Goal: Task Accomplishment & Management: Use online tool/utility

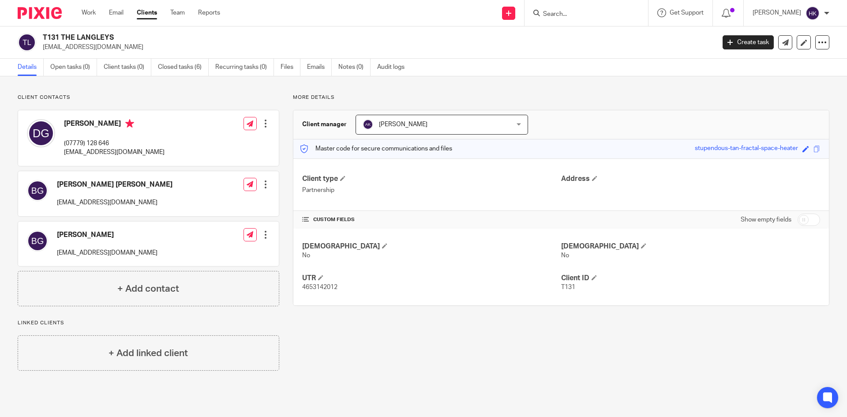
click at [567, 16] on input "Search" at bounding box center [581, 15] width 79 height 8
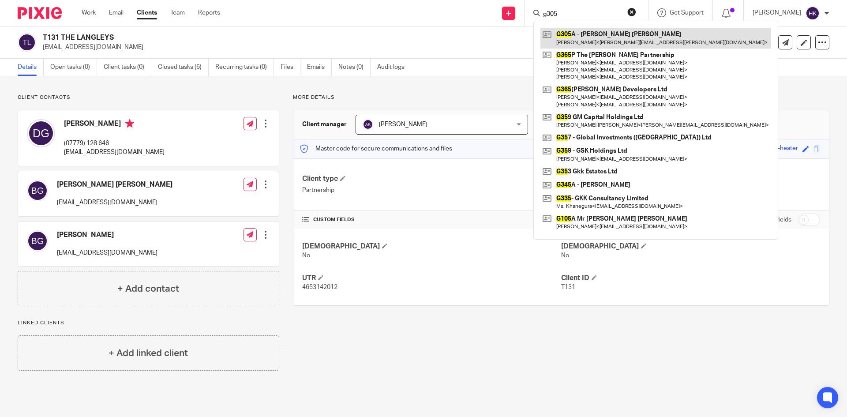
type input "g305"
drag, startPoint x: 591, startPoint y: 38, endPoint x: 572, endPoint y: 41, distance: 18.7
click at [591, 38] on link at bounding box center [655, 38] width 231 height 20
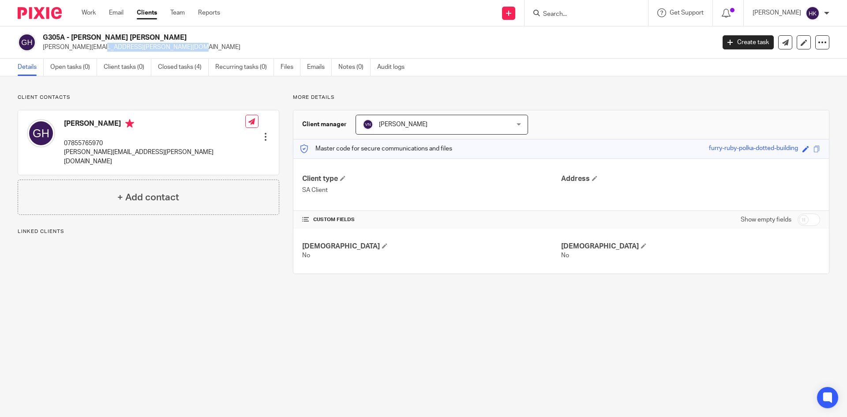
drag, startPoint x: 45, startPoint y: 49, endPoint x: 144, endPoint y: 55, distance: 99.9
click at [144, 55] on div "G305A - Dr Gopalkrishna Ramchandra Hegde hegde.gopalkrishna@gmail.com Create ta…" at bounding box center [423, 42] width 847 height 32
click at [170, 50] on p "hegde.gopalkrishna@gmail.com" at bounding box center [376, 47] width 667 height 9
drag, startPoint x: 49, startPoint y: 49, endPoint x: 135, endPoint y: 53, distance: 86.1
click at [135, 53] on div "G305A - Dr Gopalkrishna Ramchandra Hegde hegde.gopalkrishna@gmail.com Create ta…" at bounding box center [423, 42] width 847 height 32
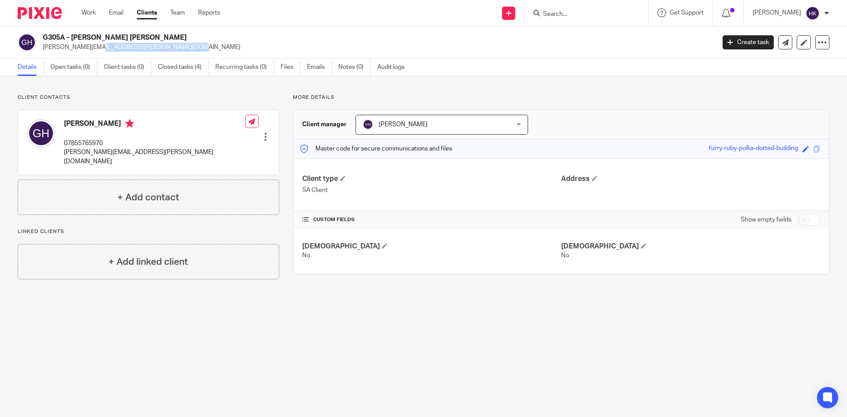
copy p "hegde.gopalkrishna@gmail.com"
click at [31, 11] on img at bounding box center [40, 13] width 44 height 12
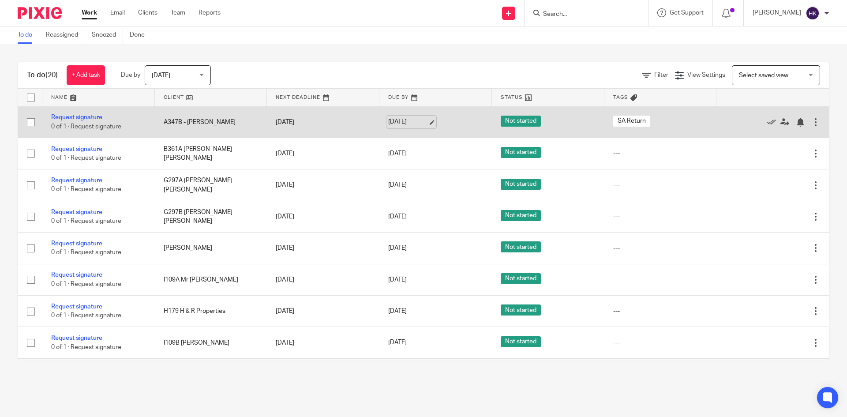
click at [397, 119] on link "[DATE]" at bounding box center [408, 121] width 40 height 9
click at [96, 115] on link "Request signature" at bounding box center [76, 117] width 51 height 6
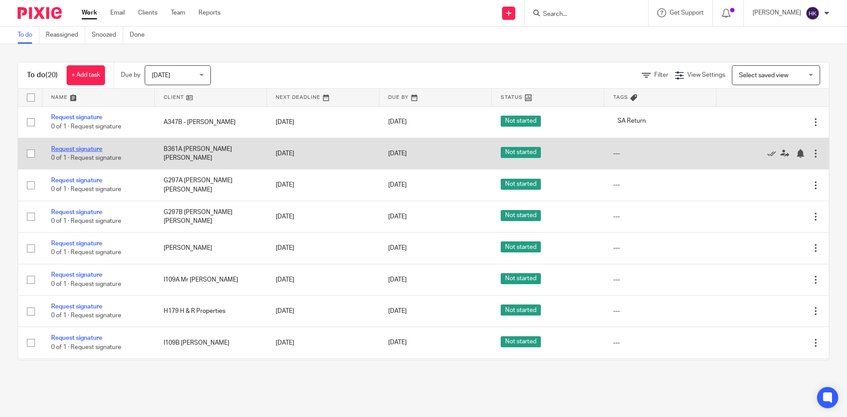
click at [66, 149] on link "Request signature" at bounding box center [76, 149] width 51 height 6
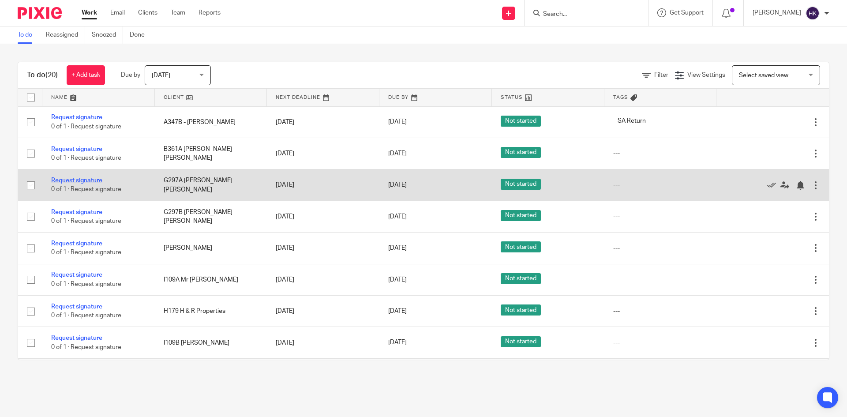
click at [77, 180] on link "Request signature" at bounding box center [76, 180] width 51 height 6
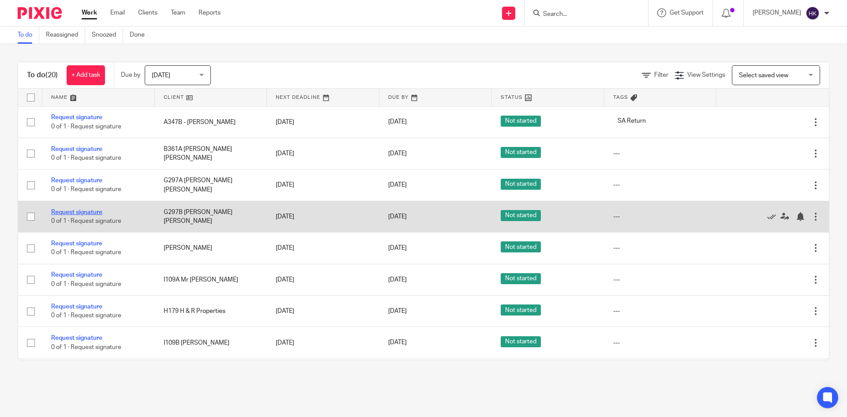
click at [87, 213] on link "Request signature" at bounding box center [76, 212] width 51 height 6
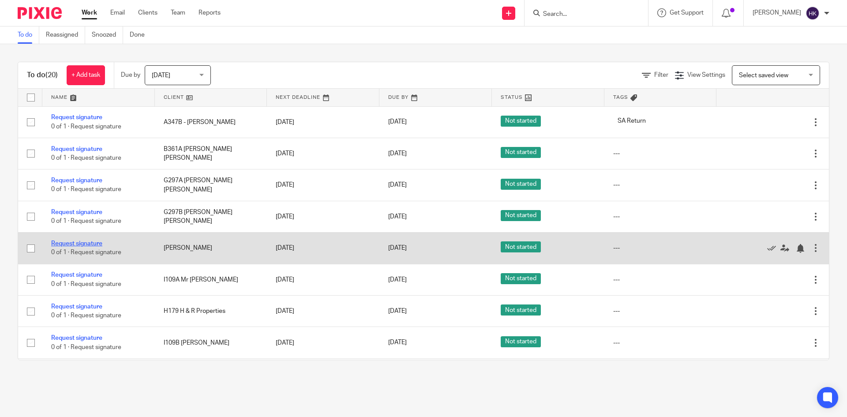
click at [89, 244] on link "Request signature" at bounding box center [76, 243] width 51 height 6
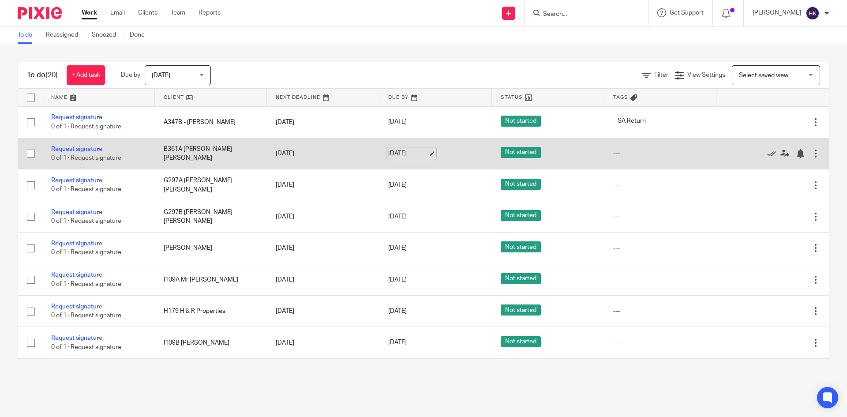
click at [423, 154] on link "[DATE]" at bounding box center [408, 153] width 40 height 9
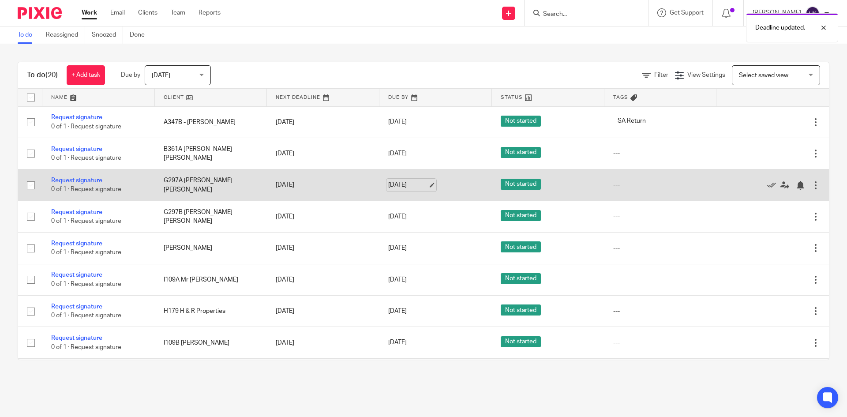
click at [423, 187] on link "[DATE]" at bounding box center [408, 184] width 40 height 9
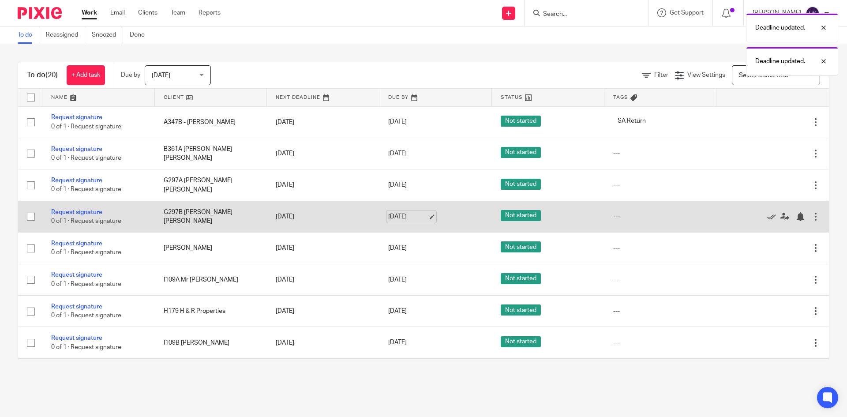
click at [425, 218] on link "[DATE]" at bounding box center [408, 216] width 40 height 9
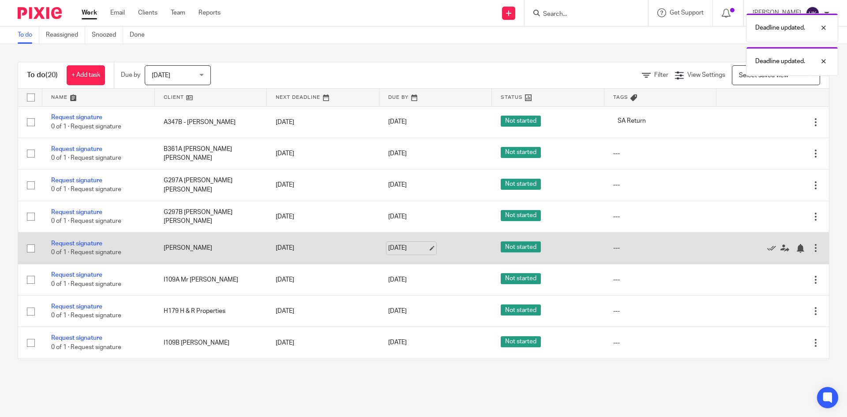
click at [423, 249] on link "[DATE]" at bounding box center [408, 248] width 40 height 9
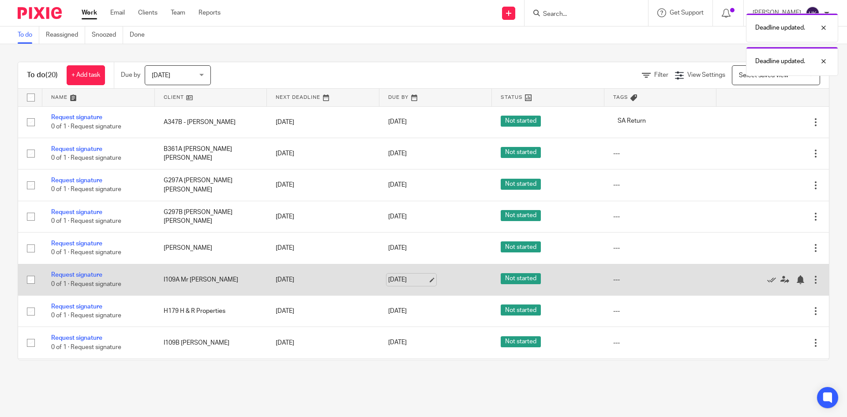
click at [425, 278] on link "[DATE]" at bounding box center [408, 279] width 40 height 9
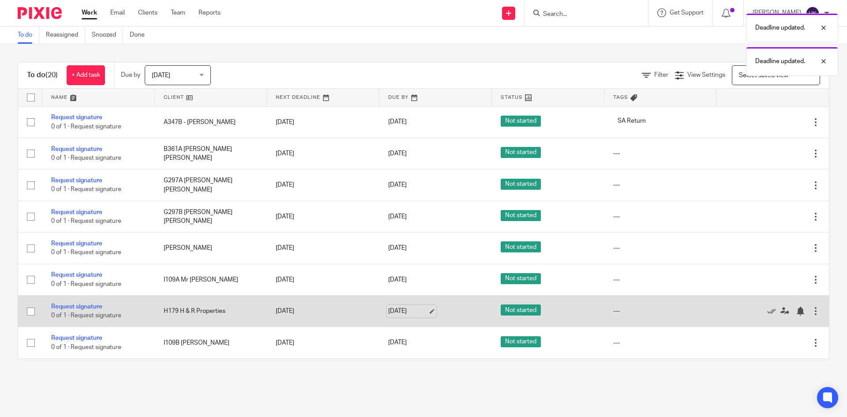
click at [423, 311] on link "[DATE]" at bounding box center [408, 311] width 40 height 9
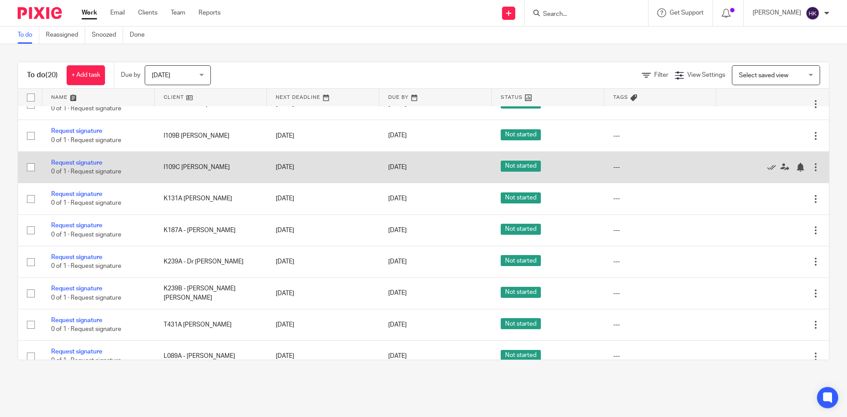
scroll to position [221, 0]
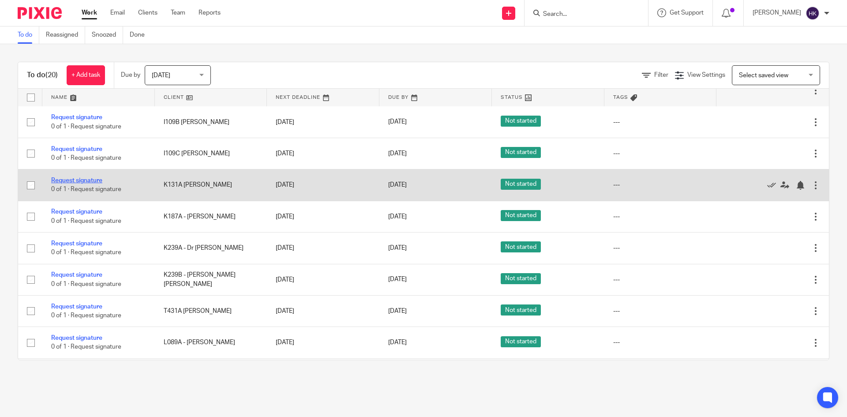
click at [89, 180] on link "Request signature" at bounding box center [76, 180] width 51 height 6
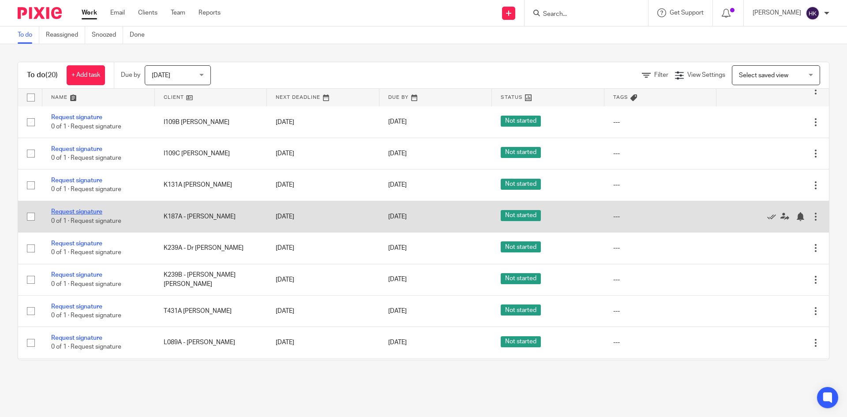
click at [83, 211] on link "Request signature" at bounding box center [76, 212] width 51 height 6
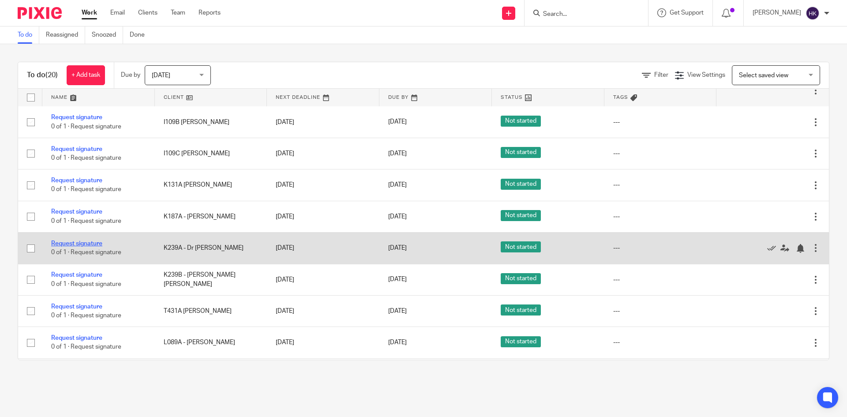
click at [80, 244] on link "Request signature" at bounding box center [76, 243] width 51 height 6
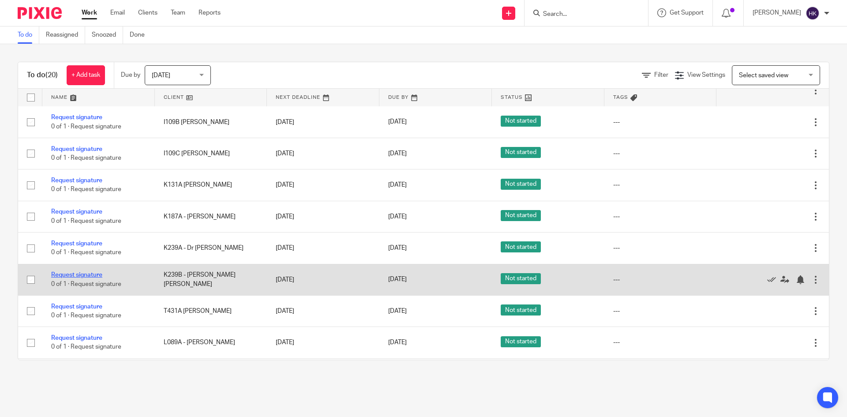
click at [83, 275] on link "Request signature" at bounding box center [76, 275] width 51 height 6
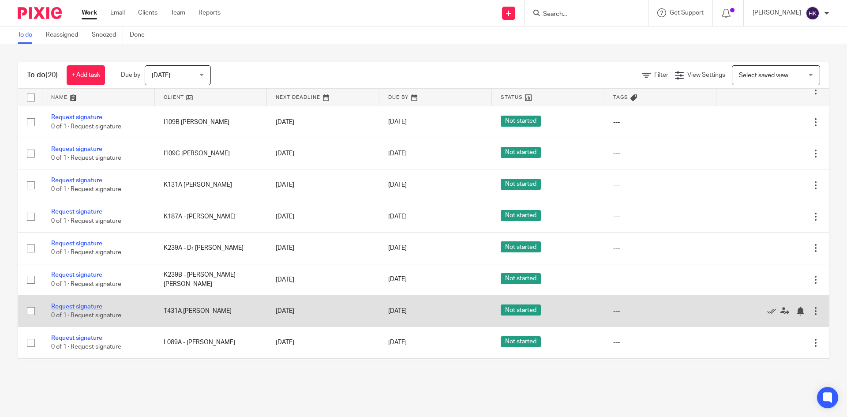
click at [70, 304] on link "Request signature" at bounding box center [76, 307] width 51 height 6
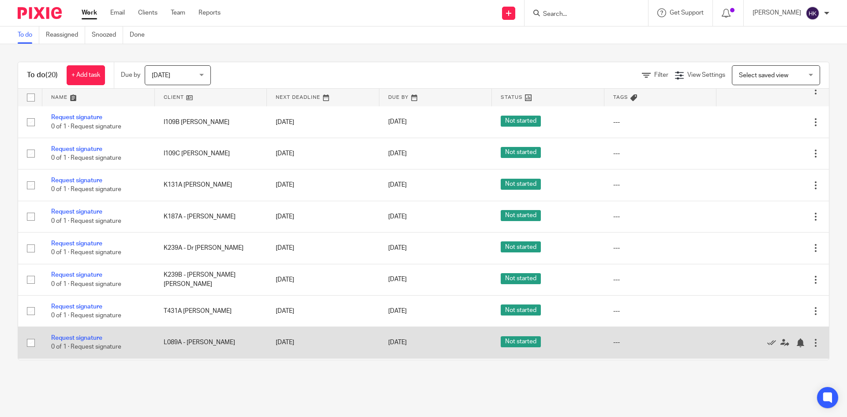
click at [78, 341] on td "Request signature 0 of 1 · Request signature" at bounding box center [98, 342] width 112 height 31
click at [78, 341] on link "Request signature" at bounding box center [76, 338] width 51 height 6
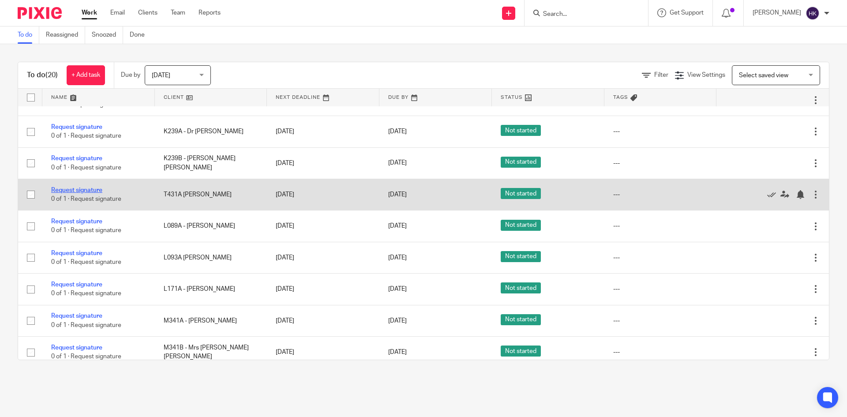
scroll to position [353, 0]
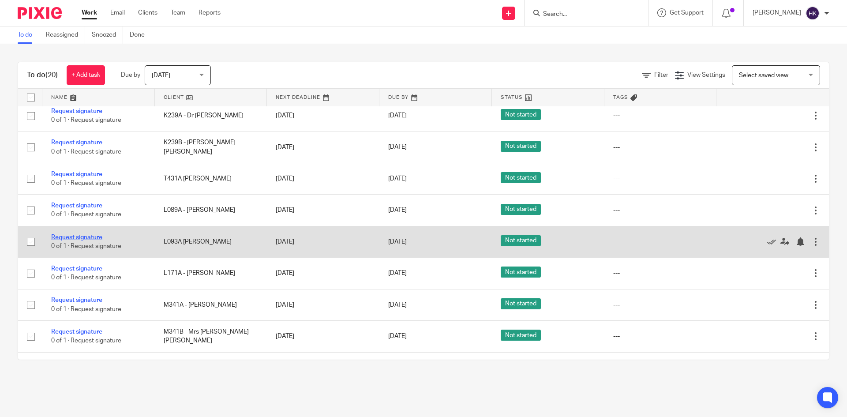
click at [69, 236] on link "Request signature" at bounding box center [76, 237] width 51 height 6
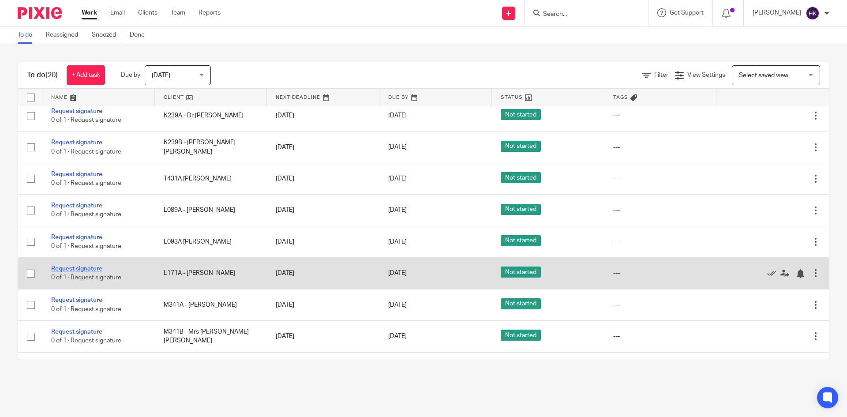
click at [73, 267] on link "Request signature" at bounding box center [76, 269] width 51 height 6
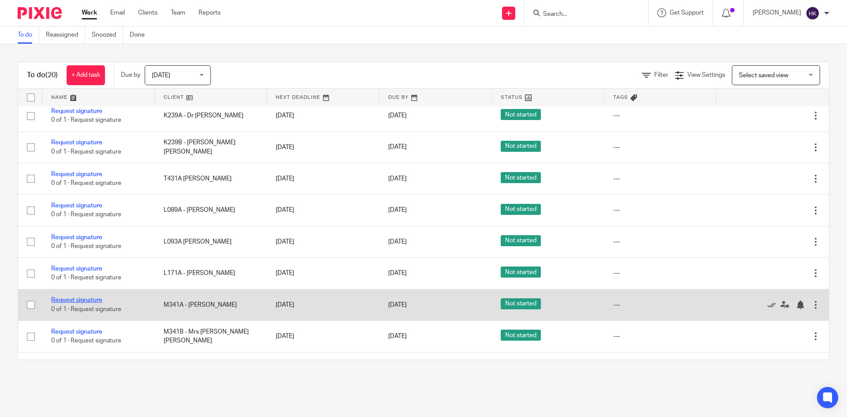
click at [81, 301] on link "Request signature" at bounding box center [76, 300] width 51 height 6
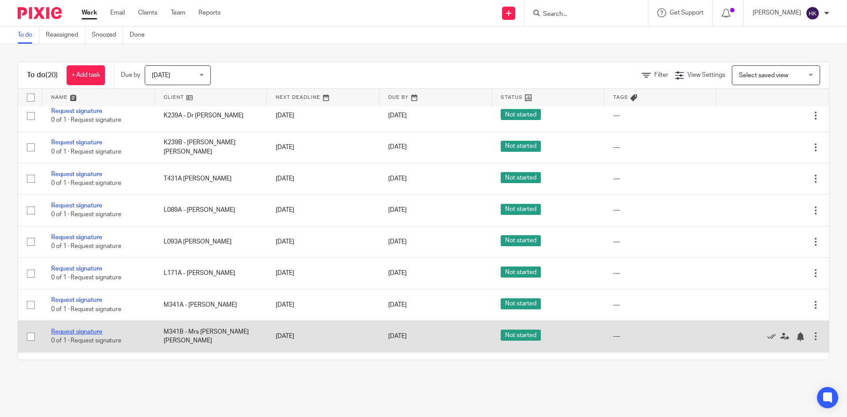
click at [79, 333] on link "Request signature" at bounding box center [76, 332] width 51 height 6
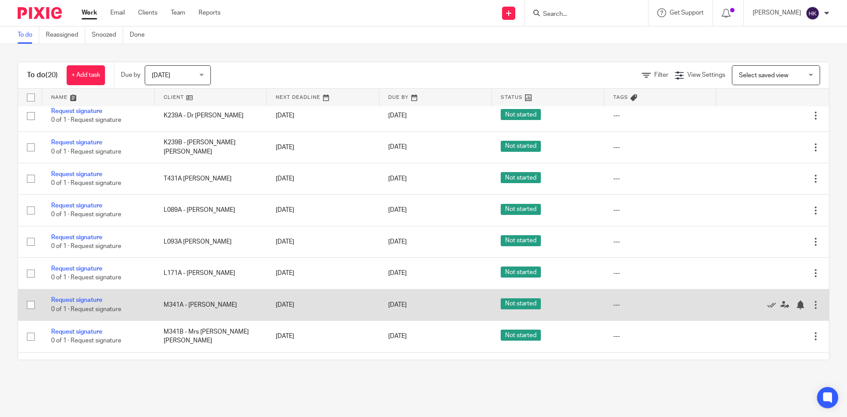
scroll to position [377, 0]
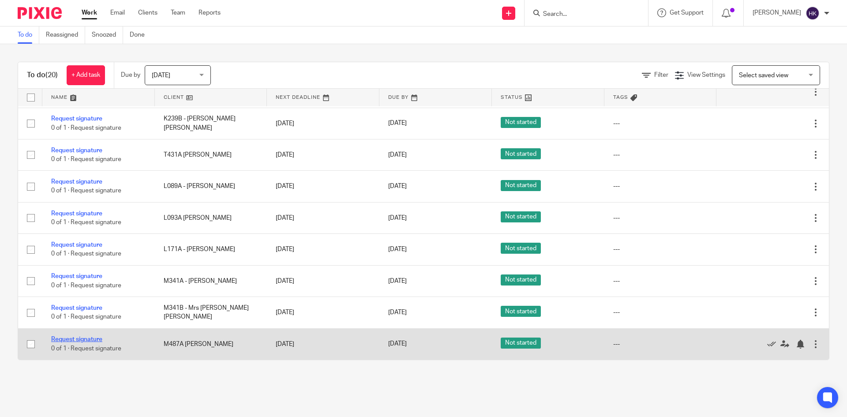
click at [79, 339] on link "Request signature" at bounding box center [76, 339] width 51 height 6
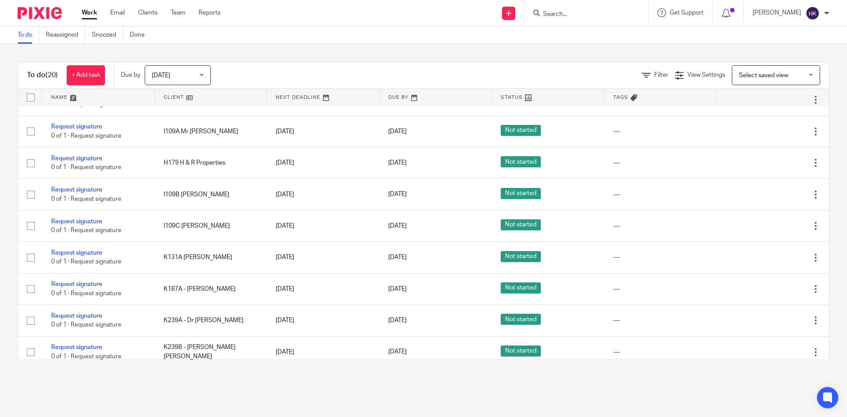
scroll to position [176, 0]
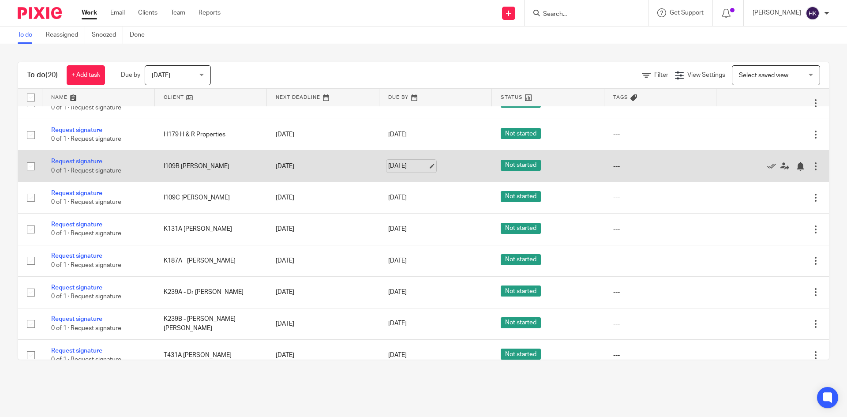
click at [422, 168] on link "[DATE]" at bounding box center [408, 165] width 40 height 9
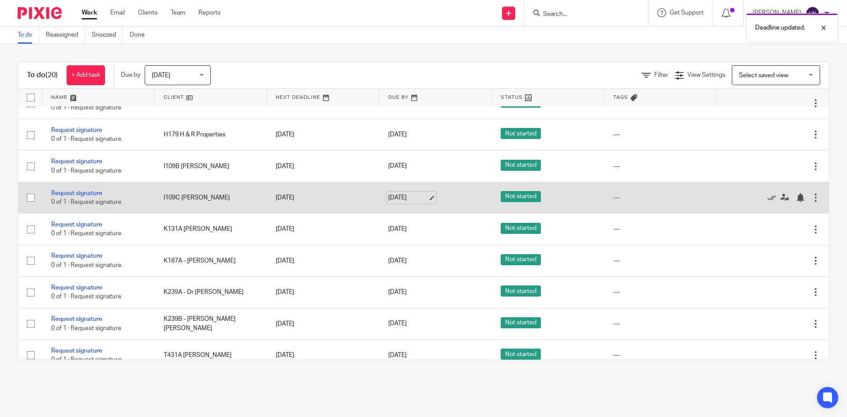
click at [422, 196] on link "[DATE]" at bounding box center [408, 197] width 40 height 9
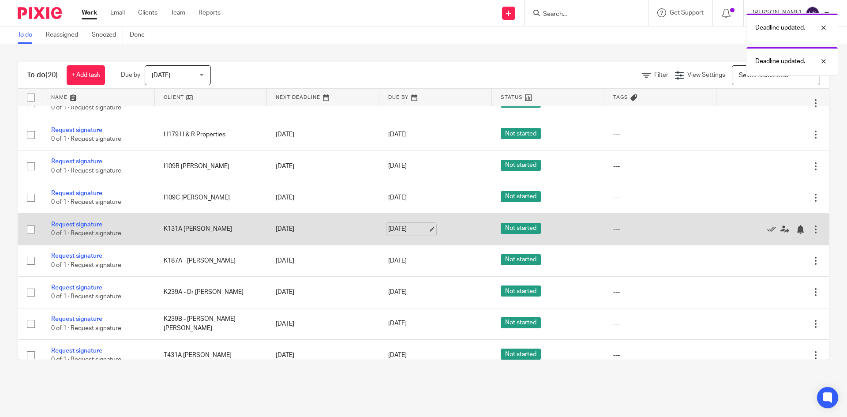
click at [422, 228] on link "[DATE]" at bounding box center [408, 229] width 40 height 9
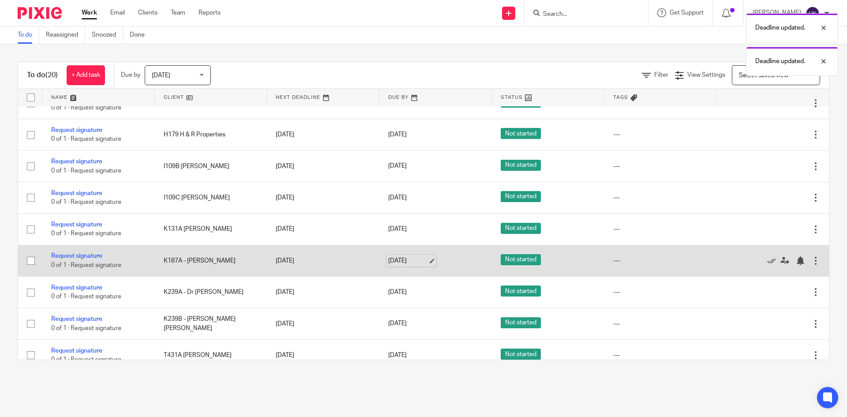
click at [421, 261] on link "[DATE]" at bounding box center [408, 260] width 40 height 9
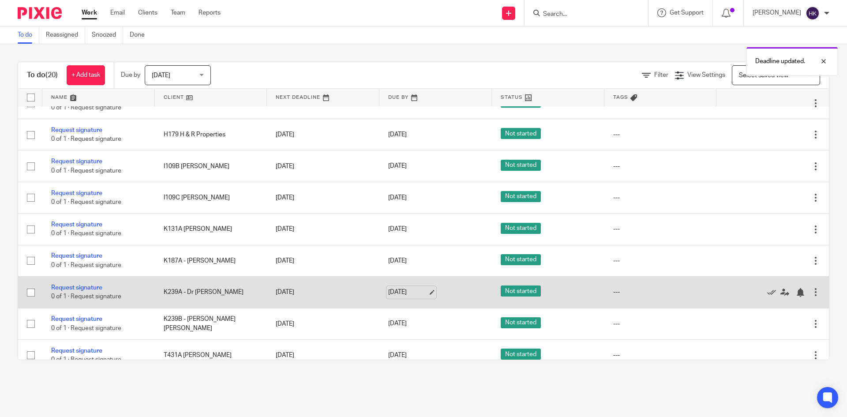
click at [422, 292] on link "[DATE]" at bounding box center [408, 292] width 40 height 9
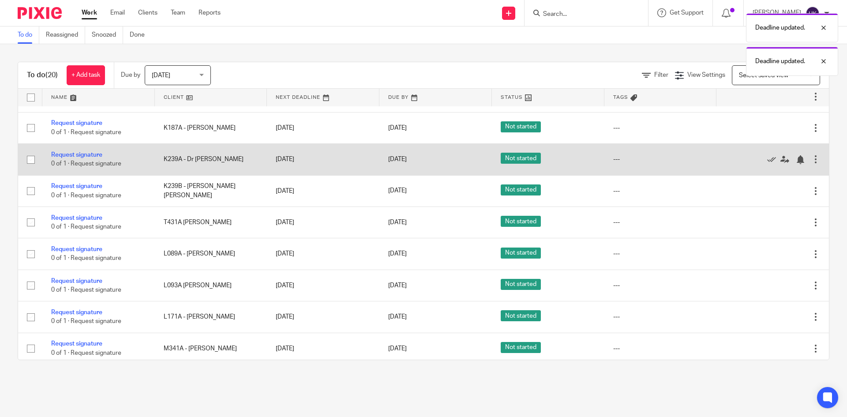
scroll to position [353, 0]
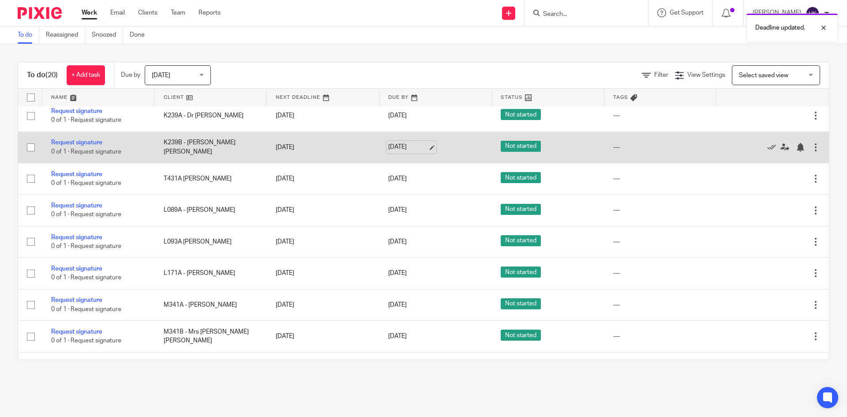
click at [422, 147] on link "[DATE]" at bounding box center [408, 146] width 40 height 9
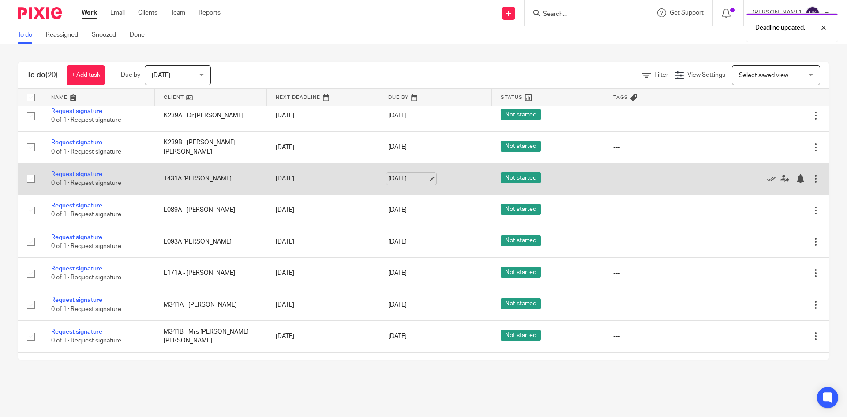
click at [400, 179] on link "[DATE]" at bounding box center [408, 178] width 40 height 9
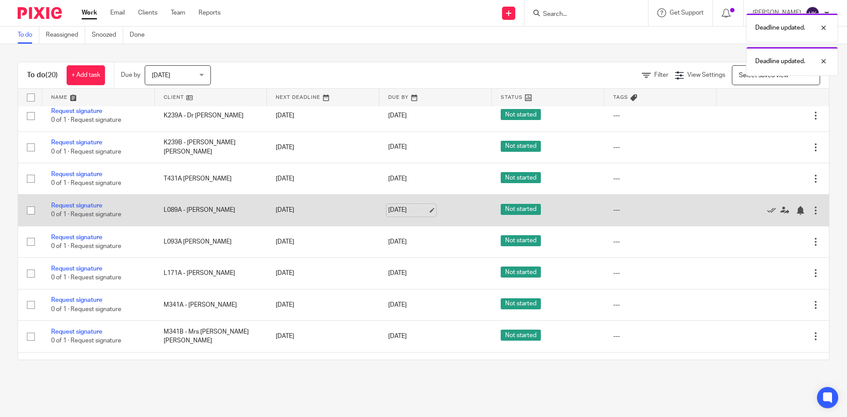
click at [420, 210] on link "[DATE]" at bounding box center [408, 210] width 40 height 9
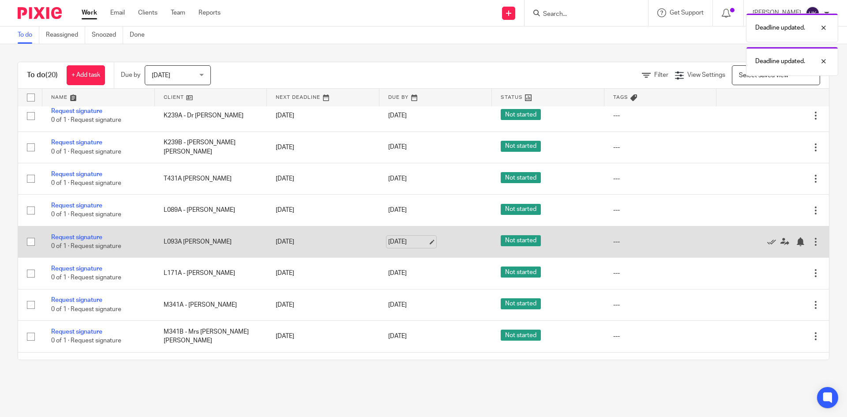
click at [424, 242] on link "[DATE]" at bounding box center [408, 241] width 40 height 9
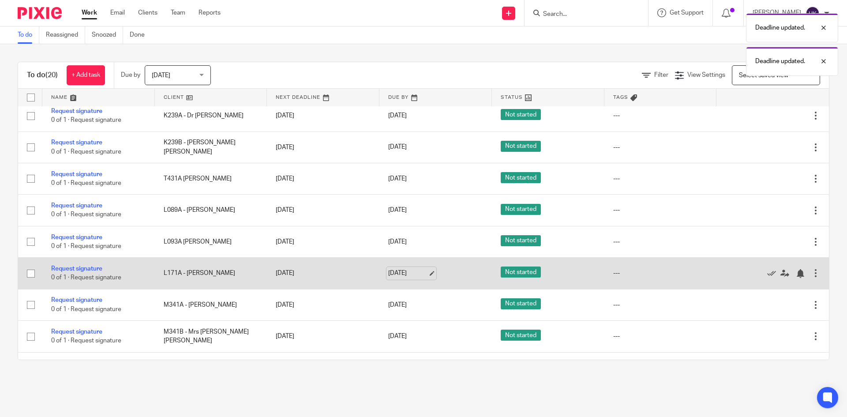
click at [423, 274] on link "[DATE]" at bounding box center [408, 273] width 40 height 9
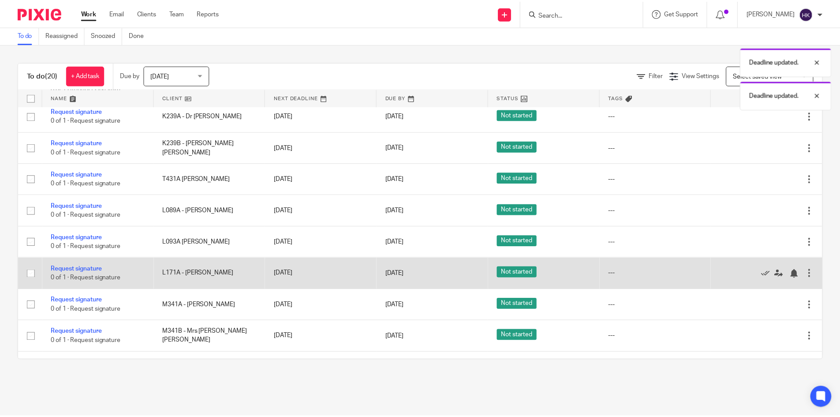
scroll to position [377, 0]
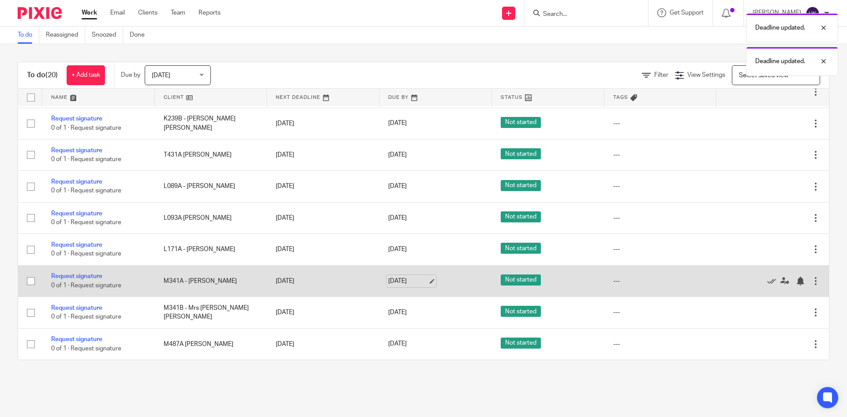
click at [423, 282] on link "[DATE]" at bounding box center [408, 281] width 40 height 9
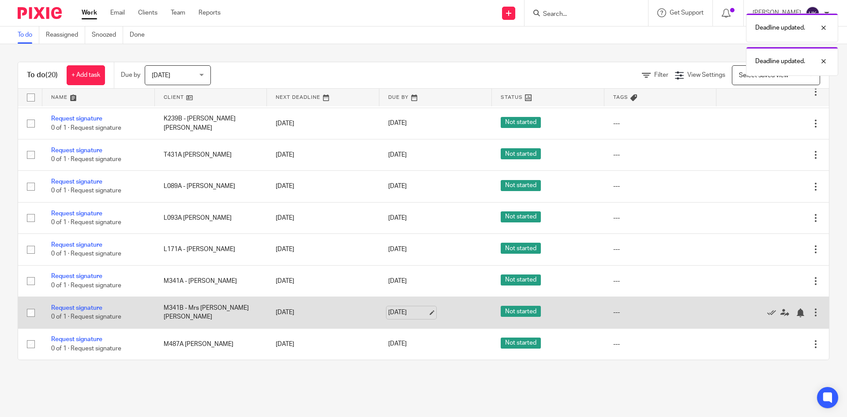
click at [424, 313] on link "[DATE]" at bounding box center [408, 312] width 40 height 9
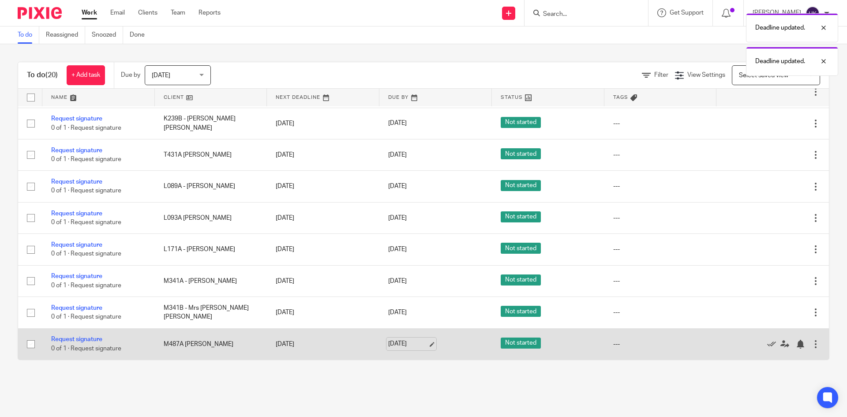
click at [422, 345] on link "[DATE]" at bounding box center [408, 343] width 40 height 9
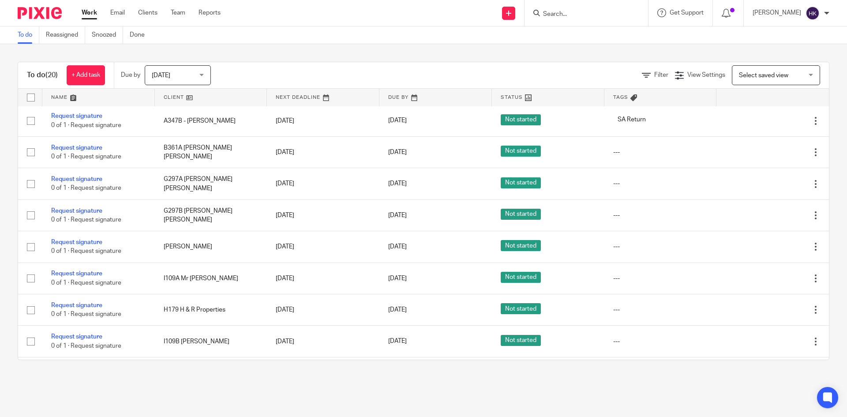
scroll to position [0, 0]
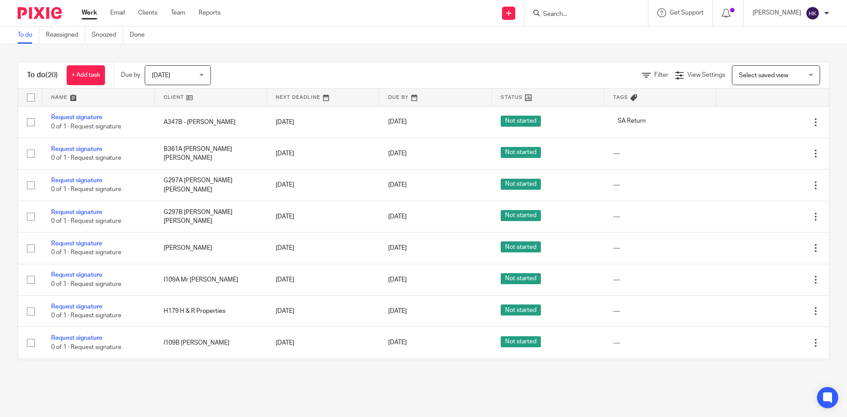
click at [41, 19] on img at bounding box center [40, 13] width 44 height 12
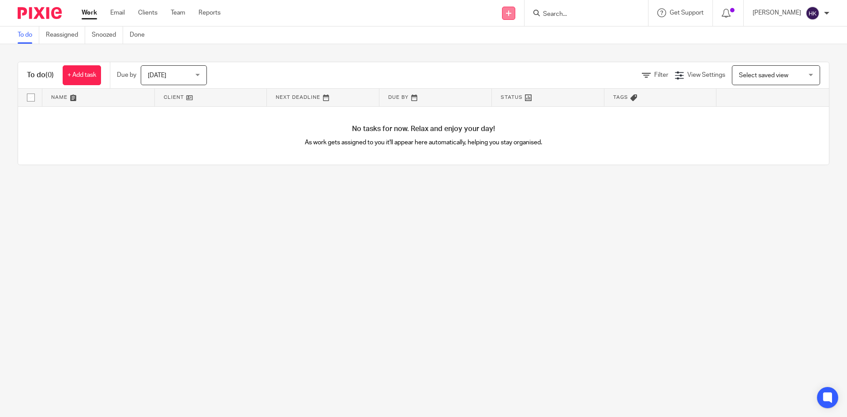
click at [515, 19] on link at bounding box center [508, 13] width 13 height 13
click at [515, 78] on link "Request signature" at bounding box center [518, 80] width 62 height 13
click at [602, 13] on input "Search" at bounding box center [581, 15] width 79 height 8
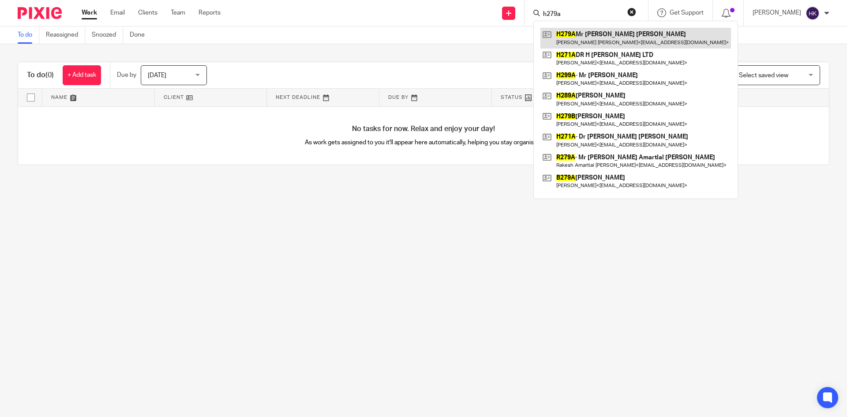
type input "h279a"
click at [626, 34] on link at bounding box center [635, 38] width 191 height 20
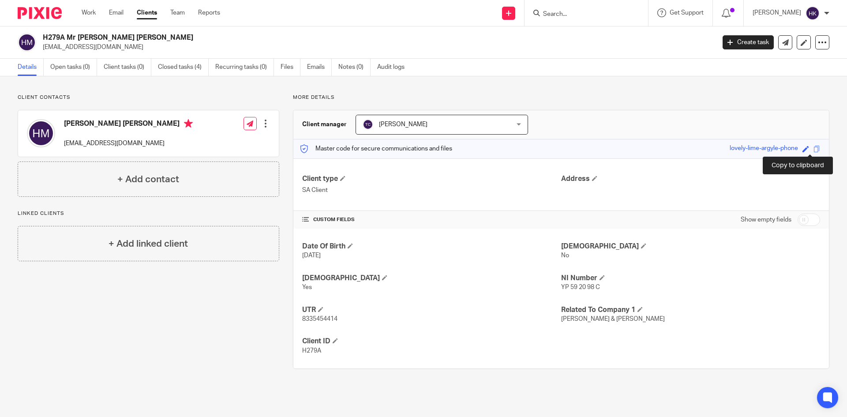
click at [813, 148] on span at bounding box center [816, 149] width 7 height 7
drag, startPoint x: 42, startPoint y: 50, endPoint x: 129, endPoint y: 52, distance: 87.4
click at [129, 52] on div "H279A Mr Harbhajan Singh Mann johnmann007@hotmail.com Create task Update from C…" at bounding box center [423, 42] width 847 height 32
copy p "[EMAIL_ADDRESS][DOMAIN_NAME]"
click at [573, 12] on input "Search" at bounding box center [581, 15] width 79 height 8
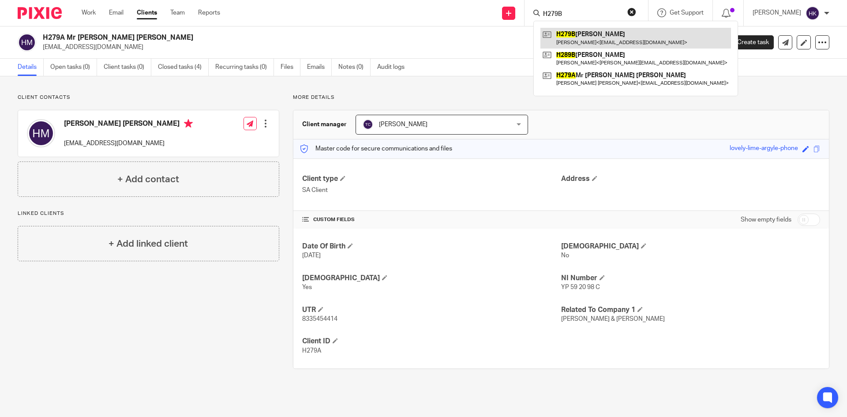
type input "H279B"
drag, startPoint x: 599, startPoint y: 36, endPoint x: 603, endPoint y: 36, distance: 4.4
click at [599, 36] on link at bounding box center [635, 38] width 191 height 20
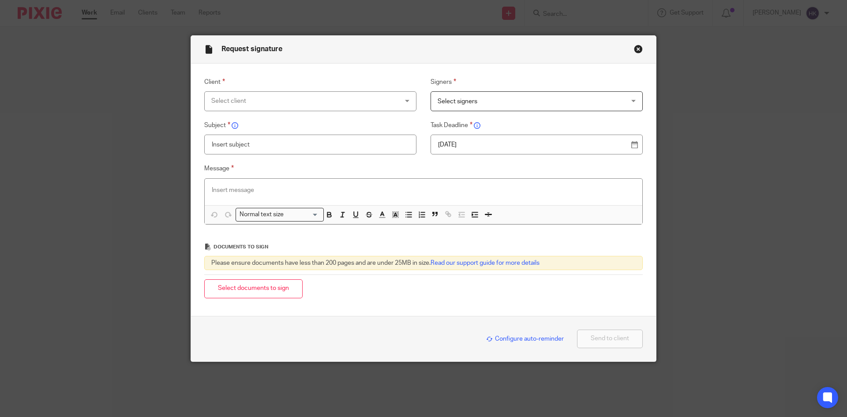
click at [222, 96] on div "Select client" at bounding box center [293, 101] width 164 height 19
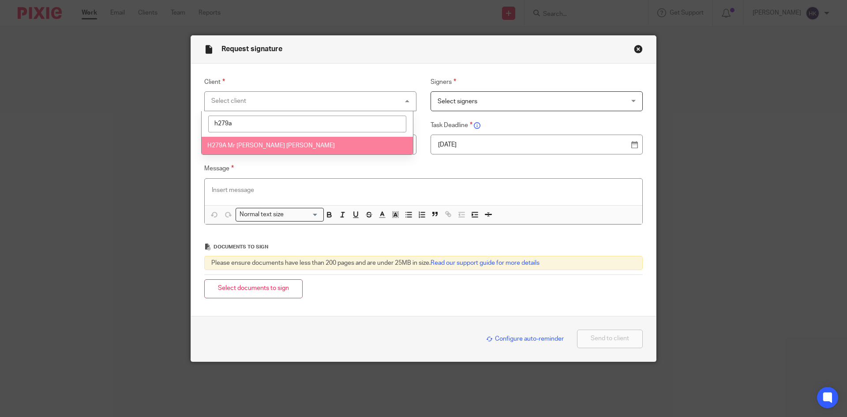
type input "h279a"
click at [242, 143] on span "H279A Mr [PERSON_NAME] [PERSON_NAME]" at bounding box center [270, 145] width 127 height 6
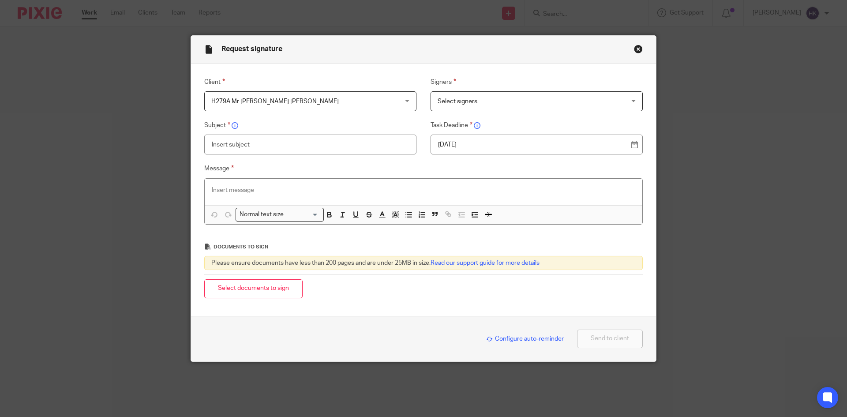
click at [464, 94] on span "Select signers" at bounding box center [520, 101] width 164 height 19
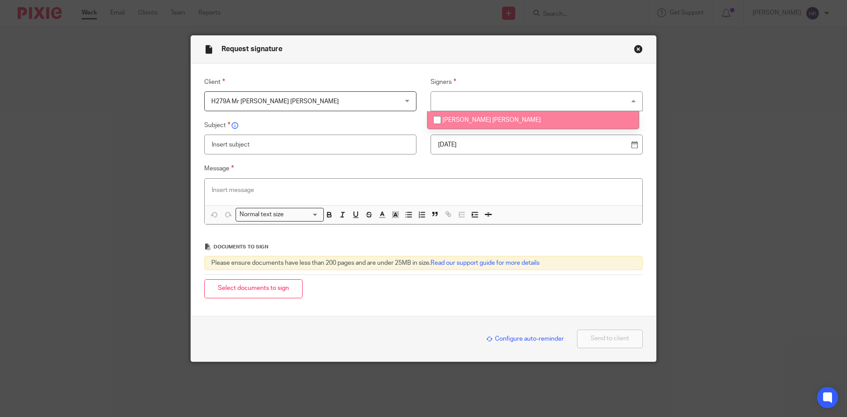
click at [469, 118] on span "Harbhajan Singh Mann" at bounding box center [491, 120] width 98 height 6
checkbox input "true"
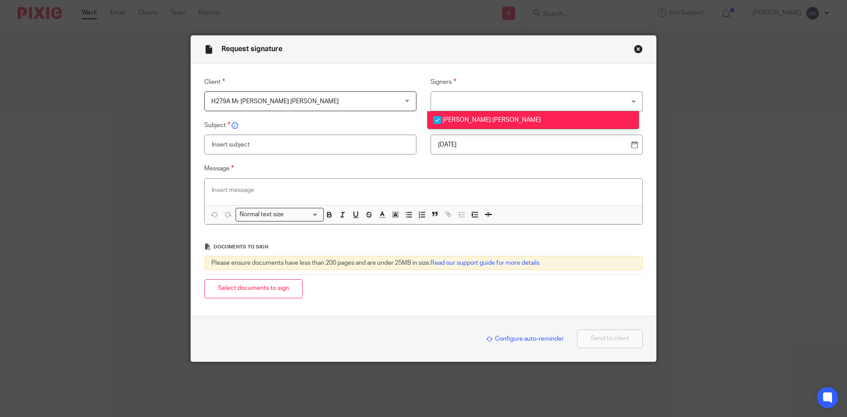
click at [444, 143] on p "26 Sep 2025" at bounding box center [533, 144] width 190 height 9
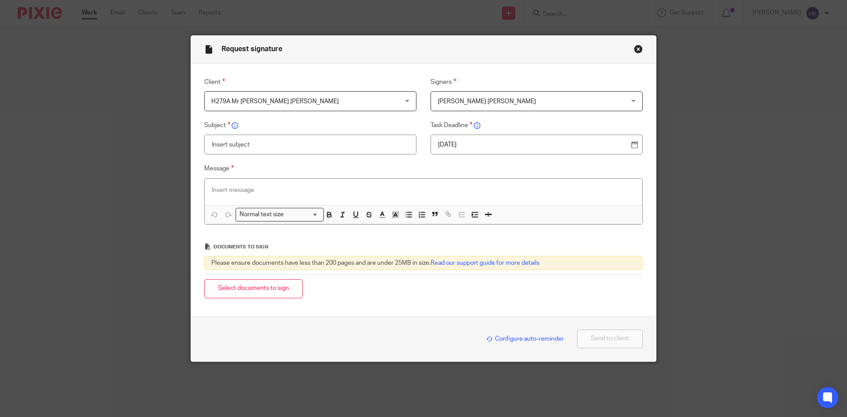
click at [236, 146] on input "text" at bounding box center [310, 145] width 212 height 20
type input "H279A - Personal Tax Return Pack"
paste div
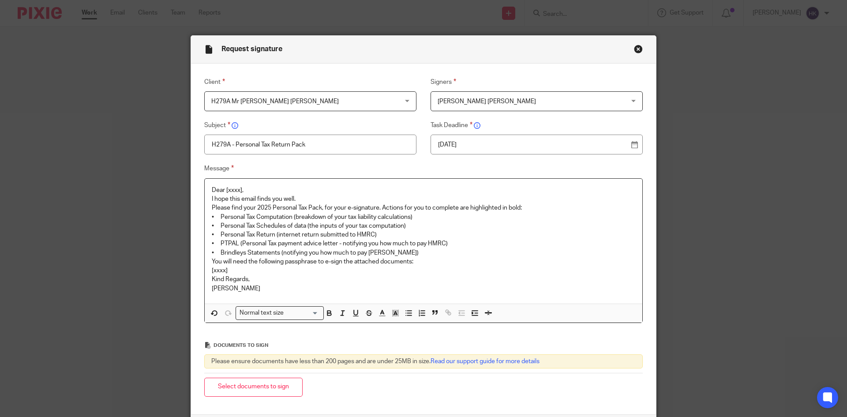
click at [250, 188] on p "Dear [xxxx]," at bounding box center [424, 190] width 424 height 9
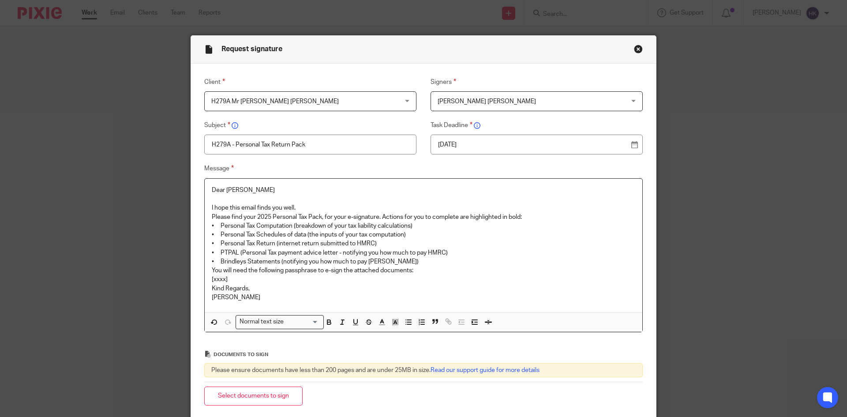
click at [296, 206] on p "I hope this email finds you well." at bounding box center [424, 207] width 424 height 9
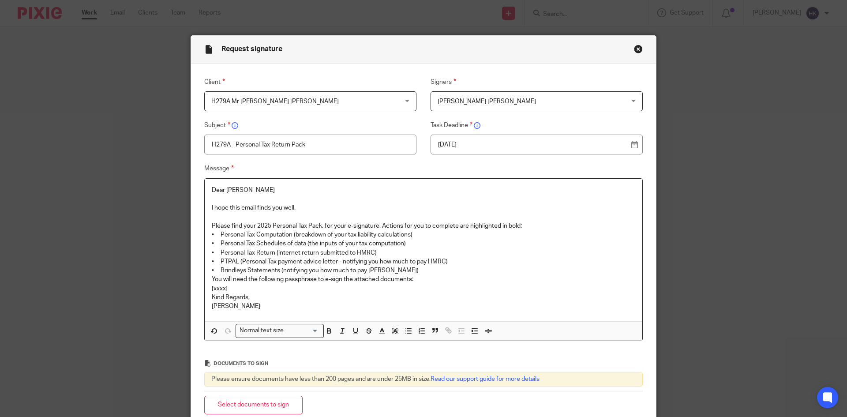
click at [527, 224] on p "Please find your 2025 Personal Tax Pack, for your e-signature. Actions for you …" at bounding box center [424, 225] width 424 height 9
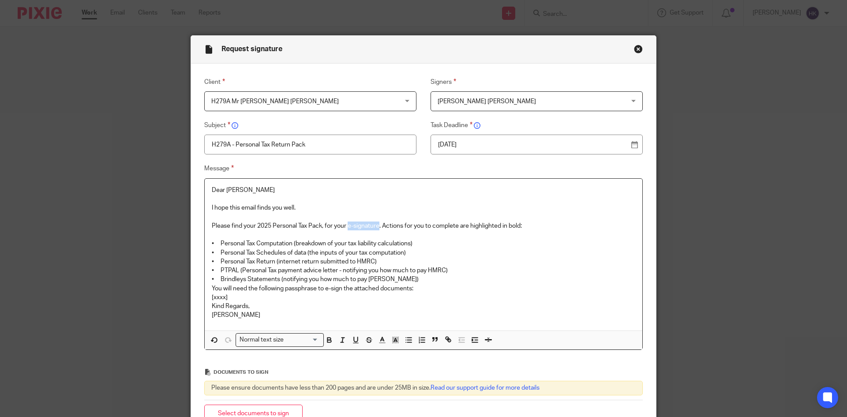
drag, startPoint x: 346, startPoint y: 224, endPoint x: 377, endPoint y: 228, distance: 31.1
click at [377, 228] on p "Please find your 2025 Personal Tax Pack, for your e-signature. Actions for you …" at bounding box center [424, 225] width 424 height 9
drag, startPoint x: 341, startPoint y: 269, endPoint x: 450, endPoint y: 274, distance: 108.2
click at [450, 274] on p "• PTPAL (Personal Tax payment advice letter - notifying you how much to pay HMR…" at bounding box center [424, 270] width 424 height 9
drag, startPoint x: 279, startPoint y: 277, endPoint x: 401, endPoint y: 281, distance: 121.8
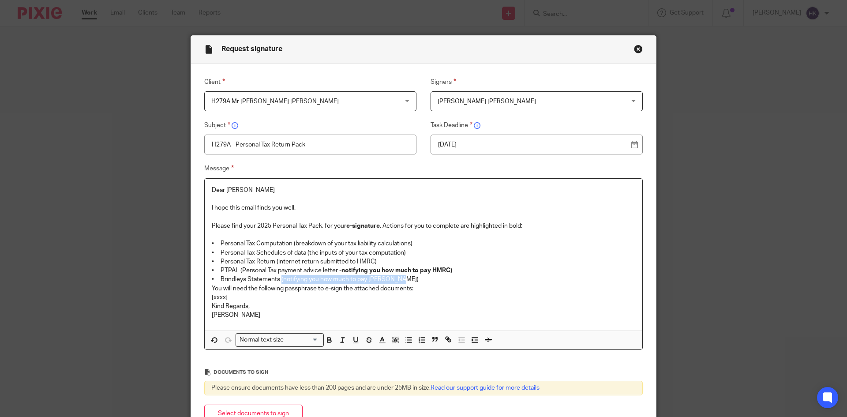
click at [401, 281] on p "• Brindleys Statements (notifying you how much to pay [PERSON_NAME])" at bounding box center [424, 279] width 424 height 9
click at [381, 260] on p "• Personal Tax Return (internet return submitted to HMRC)" at bounding box center [424, 261] width 424 height 9
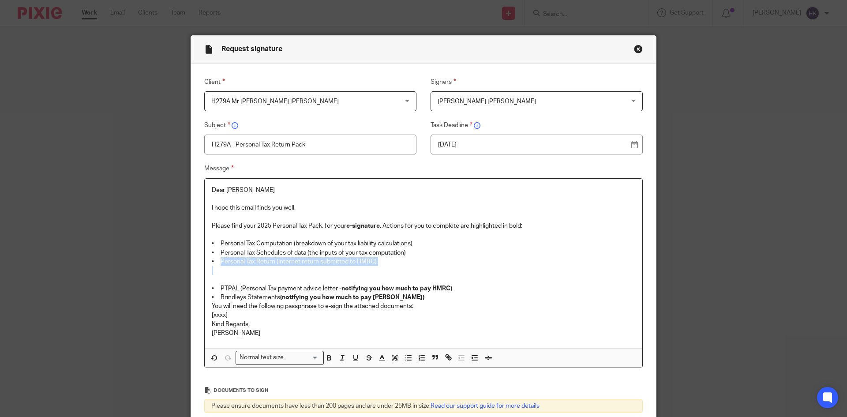
drag, startPoint x: 217, startPoint y: 260, endPoint x: 350, endPoint y: 269, distance: 133.1
click at [350, 269] on div "Dear Harbhajan I hope this email finds you well. Please find your 2025 Personal…" at bounding box center [424, 264] width 438 height 170
copy p "Personal Tax Return (internet return submitted to HMRC)"
click at [388, 264] on p "• Personal Tax Return (internet return submitted to HMRC)" at bounding box center [424, 261] width 424 height 9
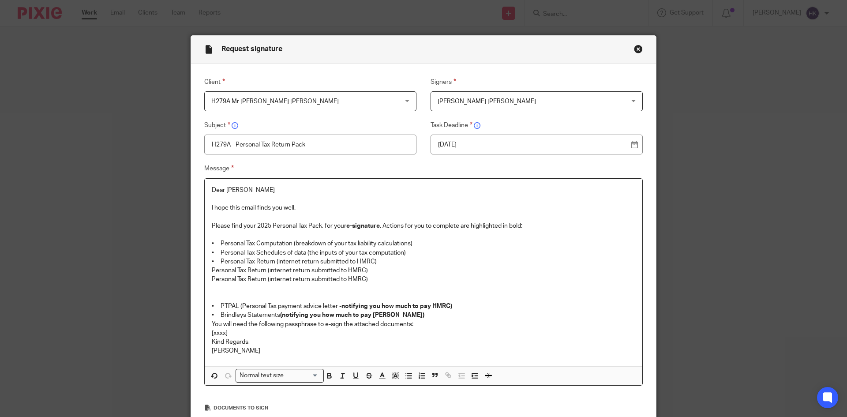
click at [212, 270] on p "Personal Tax Return (internet return submitted to HMRC)" at bounding box center [424, 270] width 424 height 9
drag, startPoint x: 207, startPoint y: 261, endPoint x: 373, endPoint y: 264, distance: 165.5
click at [373, 264] on div "Dear Harbhajan I hope this email finds you well. Please find your 2025 Personal…" at bounding box center [424, 272] width 438 height 187
copy p "• Personal Tax Return (internet return submitted to HMRC)"
click at [379, 262] on p "• Personal Tax Return (internet return submitted to HMRC)" at bounding box center [424, 261] width 424 height 9
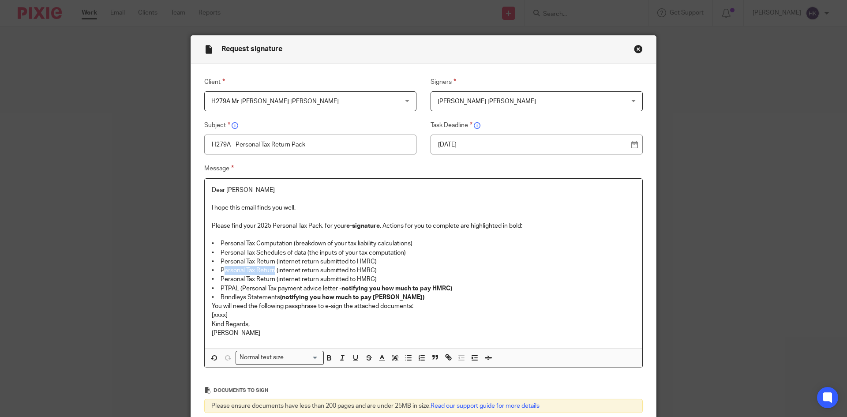
drag, startPoint x: 273, startPoint y: 270, endPoint x: 220, endPoint y: 272, distance: 53.0
click at [220, 272] on p "• Personal Tax Return (internet return submitted to HMRC)" at bounding box center [424, 270] width 424 height 9
drag, startPoint x: 386, startPoint y: 281, endPoint x: 206, endPoint y: 279, distance: 180.0
click at [206, 279] on div "Dear Harbhajan I hope this email finds you well. Please find your 2025 Personal…" at bounding box center [424, 264] width 438 height 170
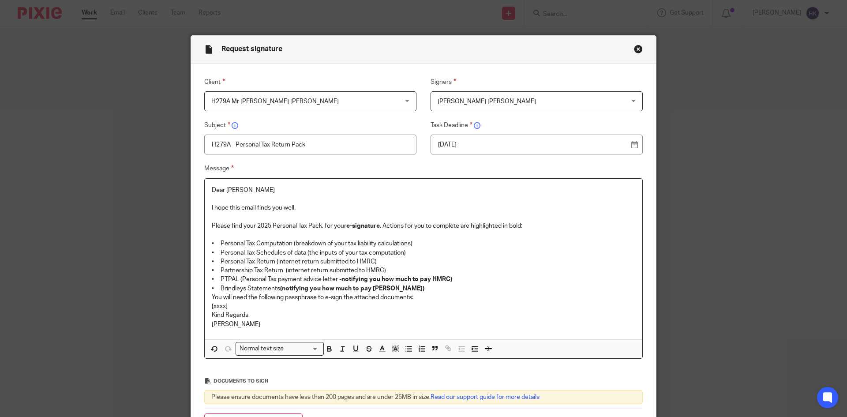
click at [415, 288] on p "• Brindleys Statements (notifying you how much to pay Brindleys)" at bounding box center [424, 288] width 424 height 9
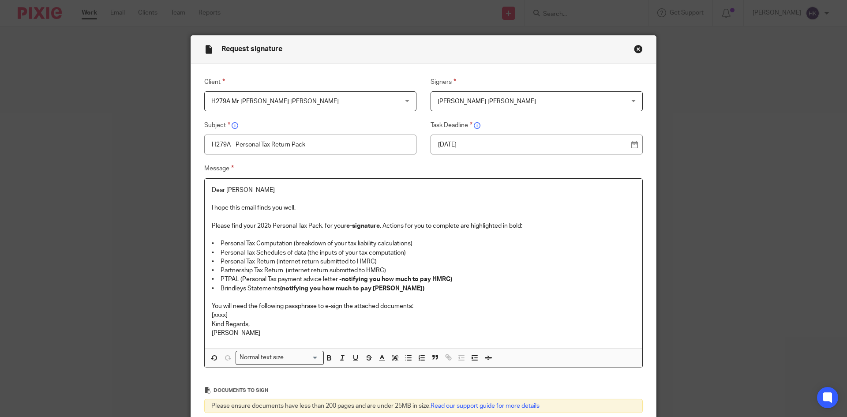
click at [419, 306] on p "You will need the following passphrase to e-sign the attached documents:" at bounding box center [424, 306] width 424 height 9
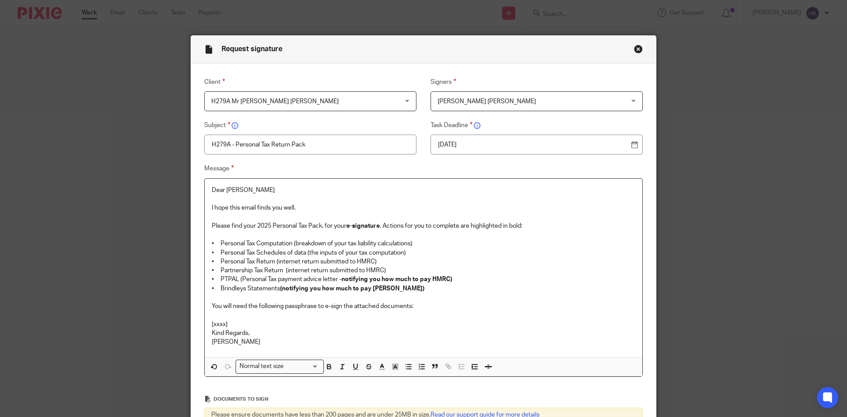
click at [245, 325] on p "[xxxx]" at bounding box center [424, 324] width 424 height 9
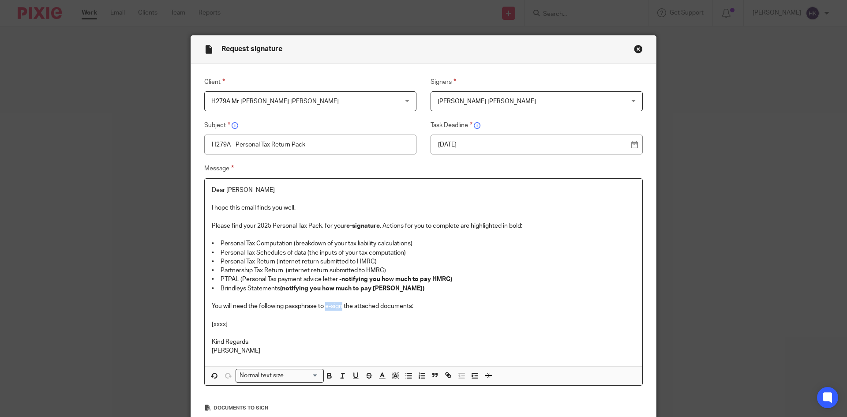
drag, startPoint x: 323, startPoint y: 307, endPoint x: 340, endPoint y: 307, distance: 16.3
click at [340, 307] on p "You will need the following passphrase to e-sign the attached documents:" at bounding box center [424, 306] width 424 height 9
click at [227, 323] on p "[xxxx]" at bounding box center [424, 324] width 424 height 9
drag, startPoint x: 282, startPoint y: 324, endPoint x: 206, endPoint y: 320, distance: 75.5
click at [206, 320] on div "Dear Harbhajan I hope this email finds you well. Please find your 2025 Personal…" at bounding box center [424, 272] width 438 height 187
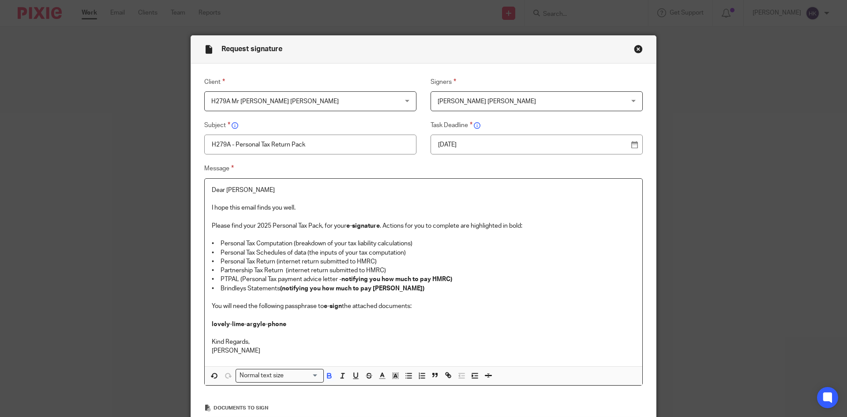
click at [279, 375] on div "Normal text size" at bounding box center [277, 374] width 83 height 11
click at [296, 412] on li "Heading 2" at bounding box center [279, 413] width 87 height 11
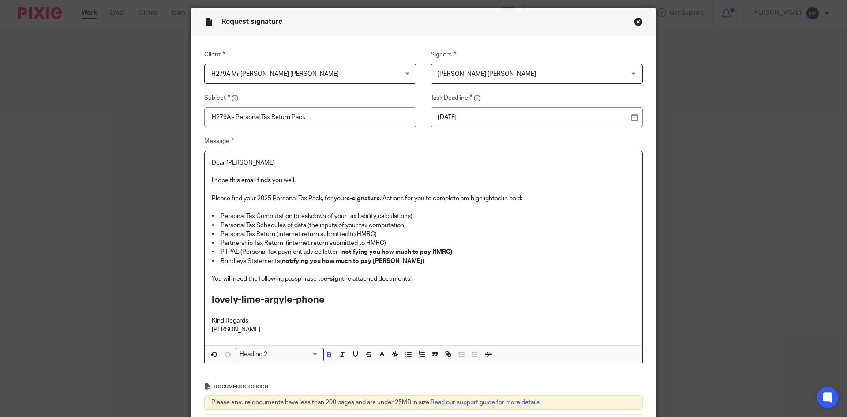
scroll to position [147, 0]
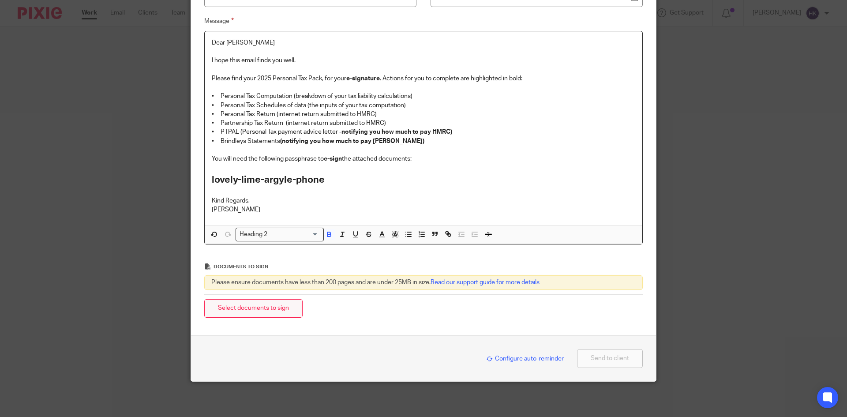
click at [258, 313] on button "Select documents to sign" at bounding box center [253, 308] width 98 height 19
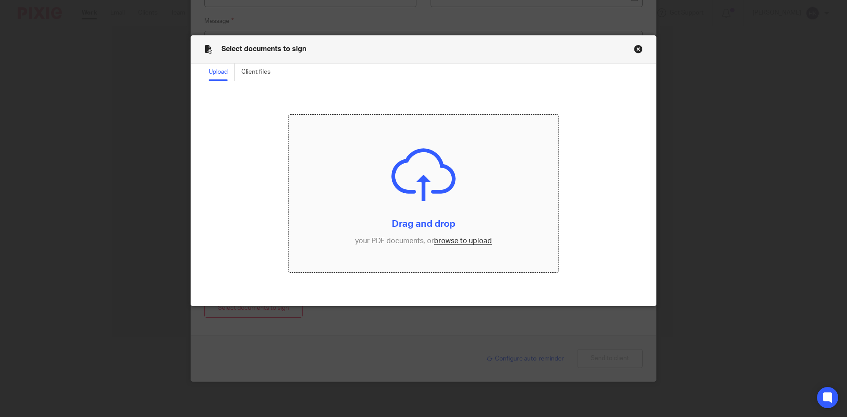
click at [451, 246] on input "file" at bounding box center [424, 194] width 270 height 158
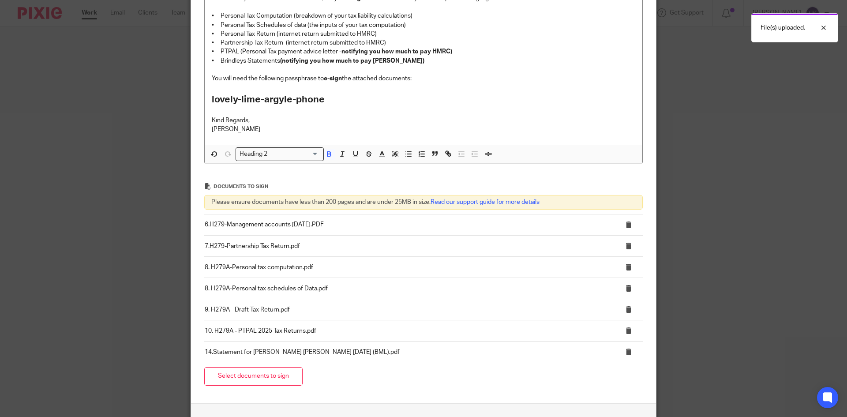
scroll to position [280, 0]
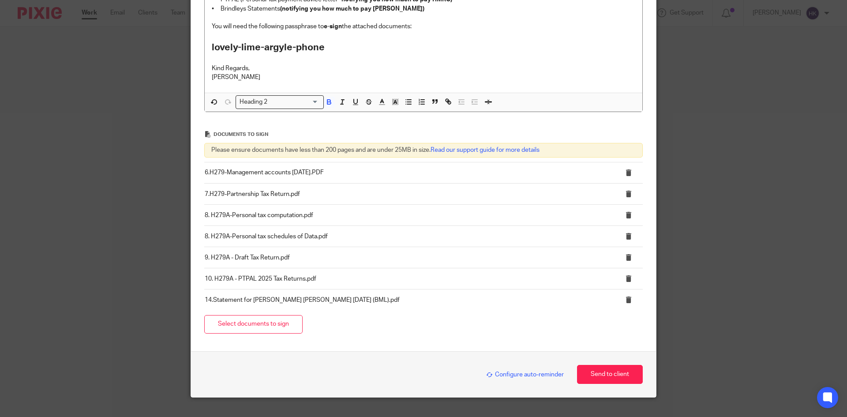
click at [513, 375] on span "Configure auto-reminder" at bounding box center [525, 374] width 78 height 6
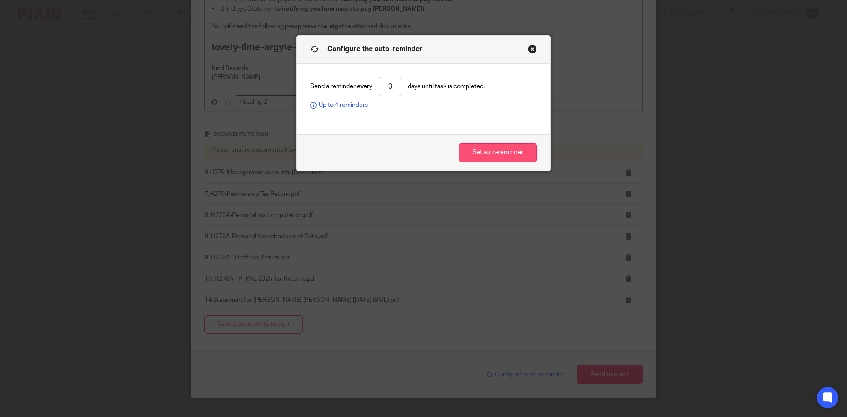
click at [487, 152] on button "Set auto-reminder" at bounding box center [498, 152] width 78 height 19
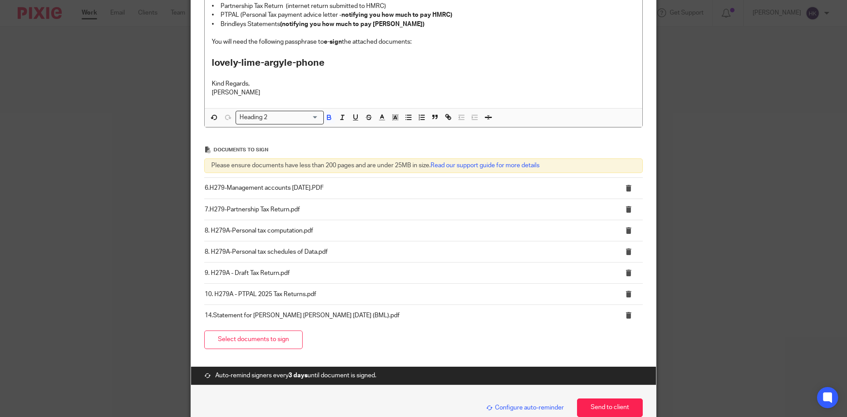
scroll to position [265, 0]
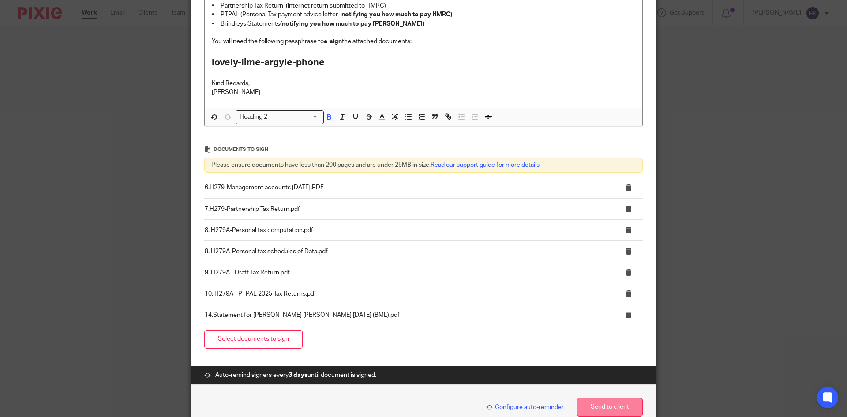
click at [604, 403] on button "Send to client" at bounding box center [610, 407] width 66 height 19
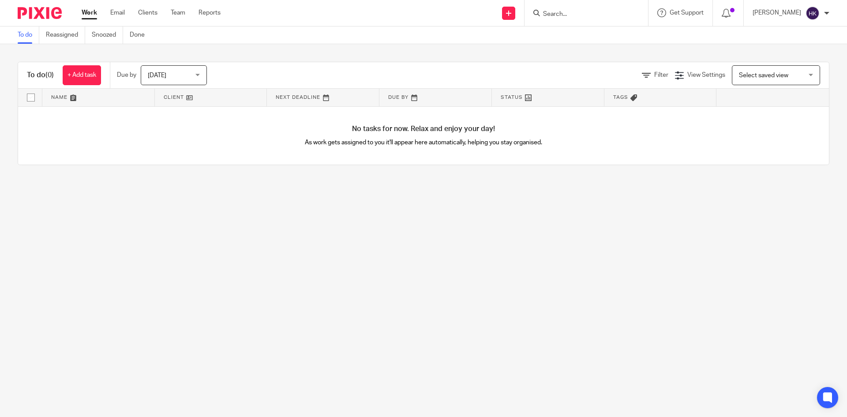
click at [515, 16] on link at bounding box center [508, 13] width 13 height 13
click at [507, 76] on link "Request signature" at bounding box center [518, 80] width 62 height 13
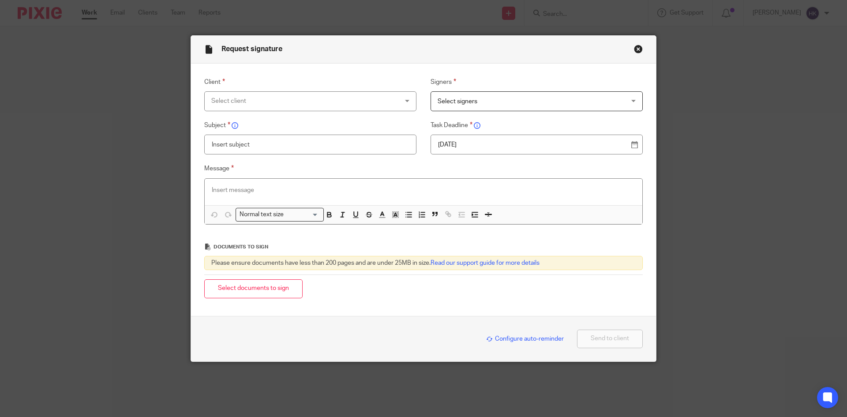
click at [225, 101] on div "Select client" at bounding box center [293, 101] width 164 height 19
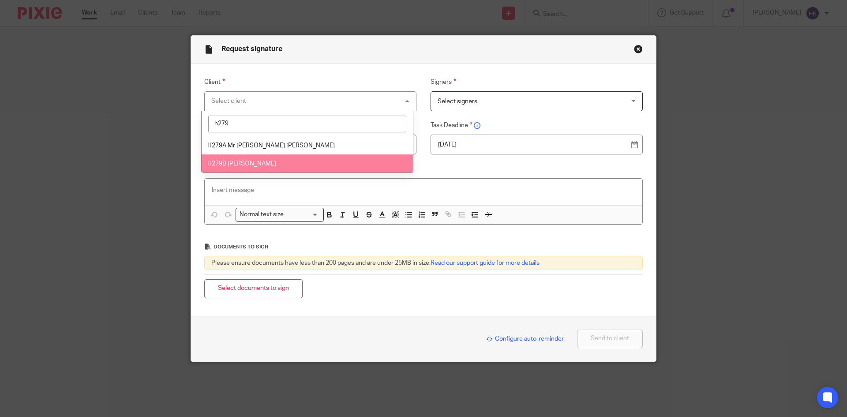
type input "h279"
click at [247, 160] on li "H279B [PERSON_NAME]" at bounding box center [307, 163] width 211 height 18
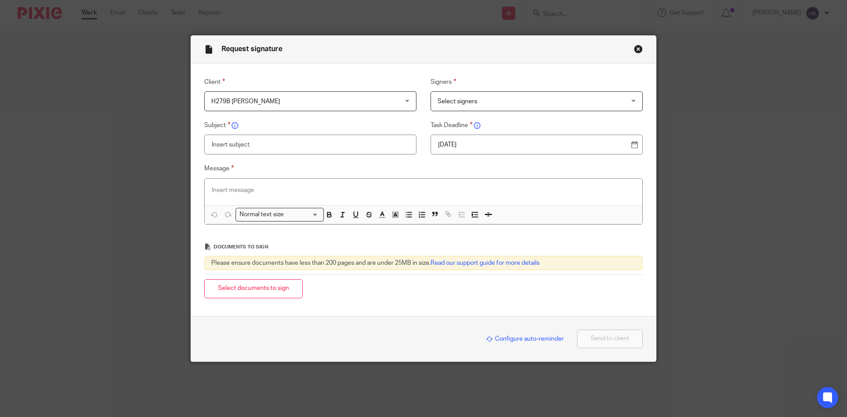
click at [467, 103] on span "Select signers" at bounding box center [458, 101] width 40 height 6
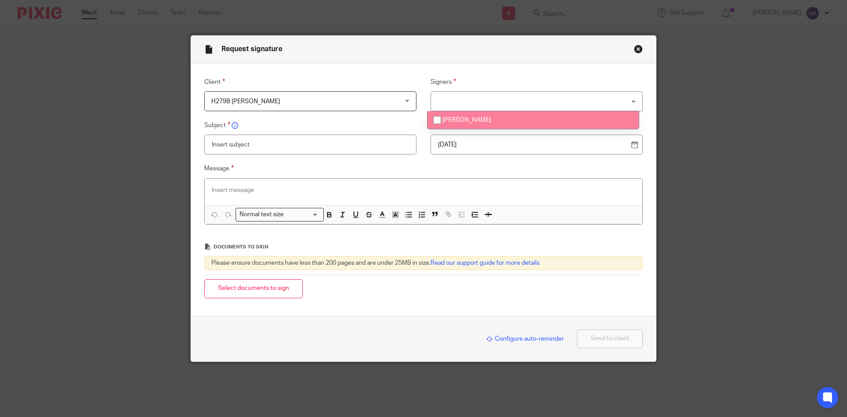
click at [478, 124] on li "[PERSON_NAME]" at bounding box center [532, 120] width 211 height 18
checkbox input "true"
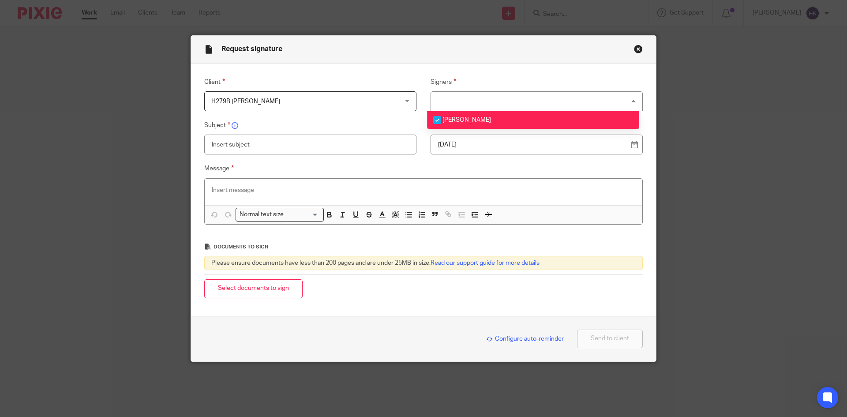
click at [497, 144] on p "26 Sep 2025" at bounding box center [533, 144] width 190 height 9
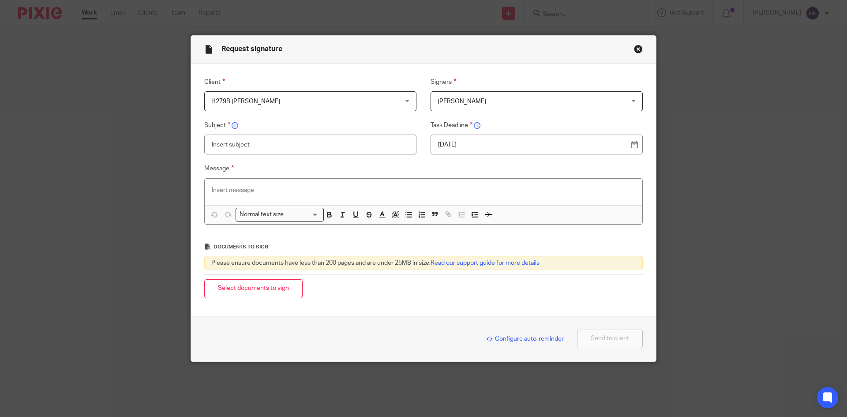
click at [219, 142] on input "text" at bounding box center [310, 145] width 212 height 20
type input "H279B - Personal Tax Return Pack"
paste div
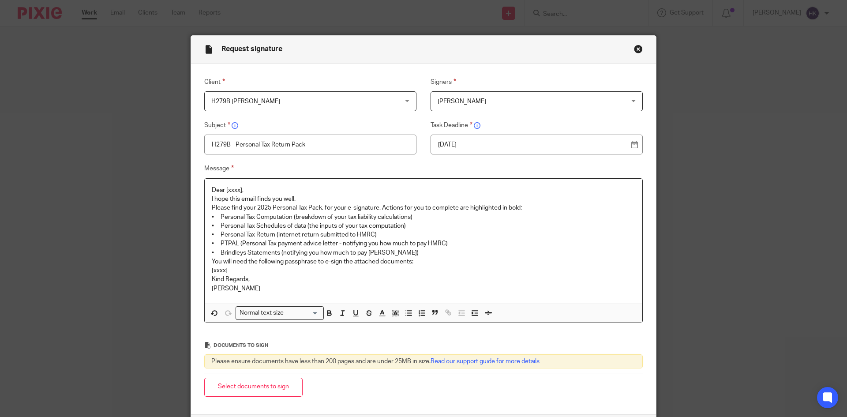
click at [259, 191] on p "Dear [xxxx]," at bounding box center [424, 190] width 424 height 9
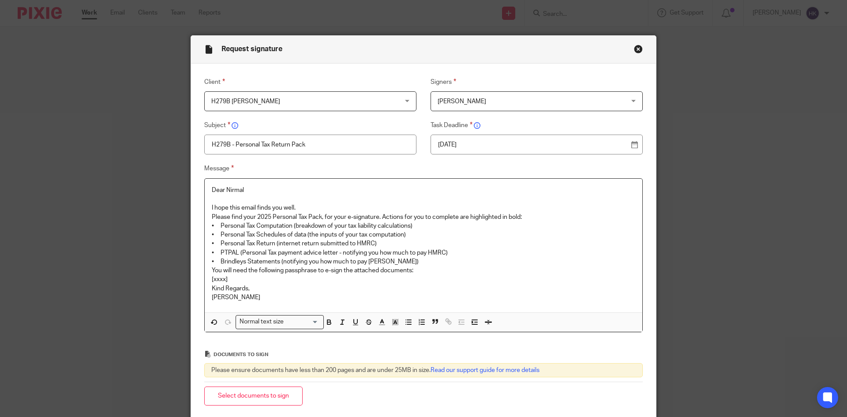
click at [300, 206] on p "I hope this email finds you well." at bounding box center [424, 207] width 424 height 9
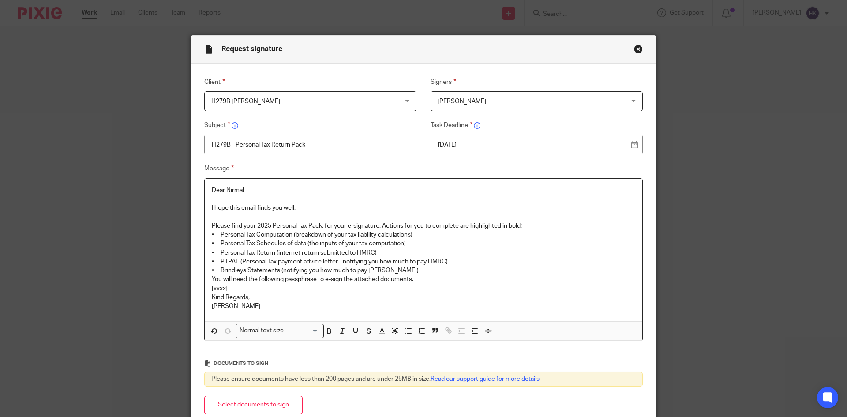
click at [532, 225] on p "Please find your 2025 Personal Tax Pack, for your e-signature. Actions for you …" at bounding box center [424, 225] width 424 height 9
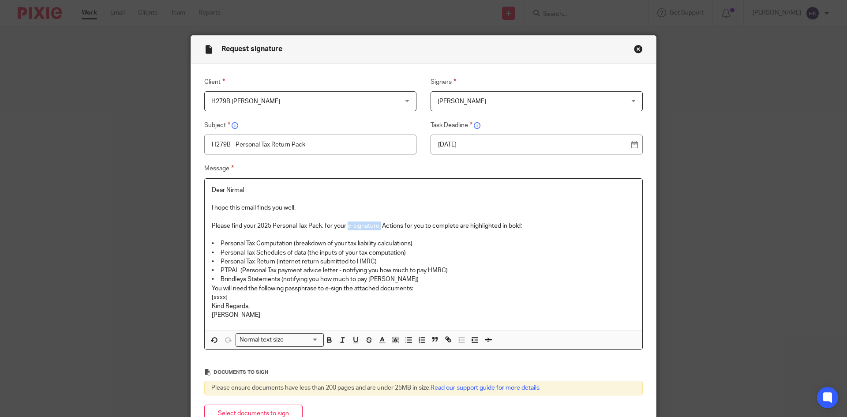
drag, startPoint x: 346, startPoint y: 223, endPoint x: 379, endPoint y: 224, distance: 33.5
click at [379, 224] on p "Please find your 2025 Personal Tax Pack, for your e-signature. Actions for you …" at bounding box center [424, 225] width 424 height 9
drag, startPoint x: 404, startPoint y: 277, endPoint x: 205, endPoint y: 280, distance: 199.0
click at [205, 280] on div "Dear Nirmal I hope this email finds you well. Please find your 2025 Personal Ta…" at bounding box center [424, 255] width 438 height 152
drag, startPoint x: 341, startPoint y: 270, endPoint x: 447, endPoint y: 275, distance: 106.0
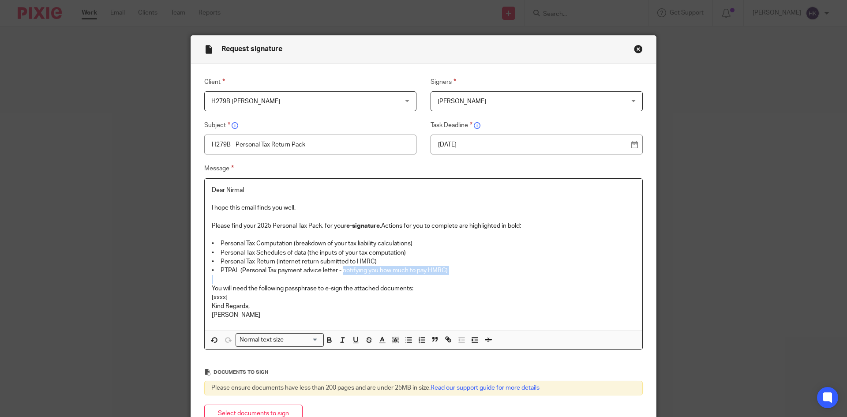
click at [447, 275] on div "Dear Nirmal I hope this email finds you well. Please find your 2025 Personal Ta…" at bounding box center [424, 255] width 438 height 152
click at [422, 290] on p "You will need the following passphrase to e-sign the attached documents:" at bounding box center [424, 288] width 424 height 9
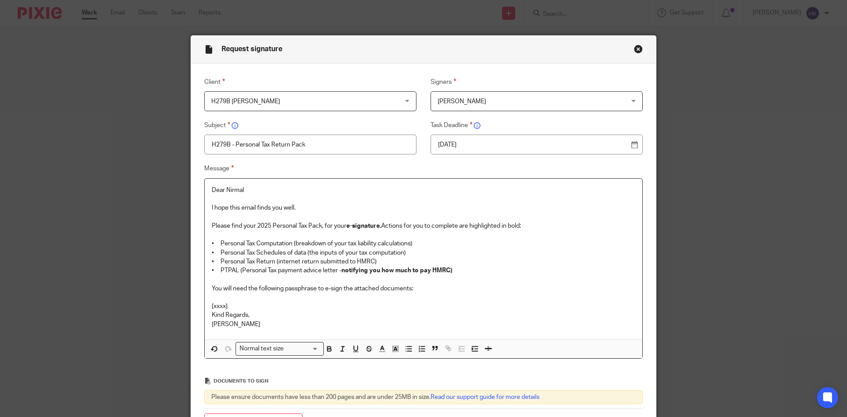
click at [230, 304] on p "[xxxx]" at bounding box center [424, 306] width 424 height 9
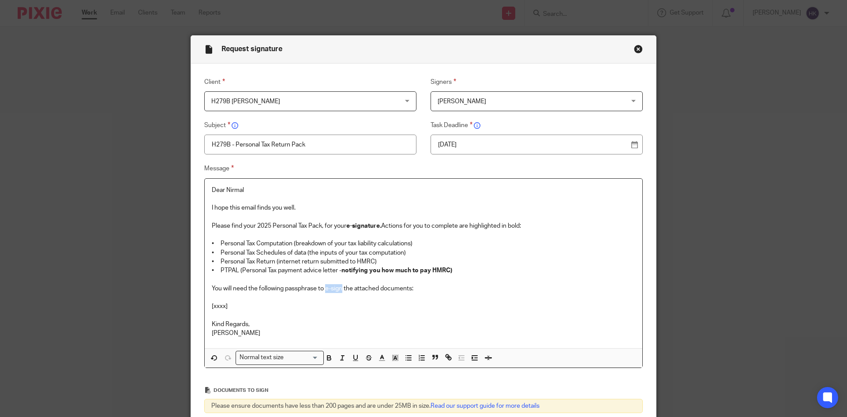
drag, startPoint x: 323, startPoint y: 289, endPoint x: 340, endPoint y: 292, distance: 17.0
click at [340, 292] on p "You will need the following passphrase to e-sign the attached documents:" at bounding box center [424, 288] width 424 height 9
click at [234, 305] on p "[xxxx]" at bounding box center [424, 306] width 424 height 9
drag, startPoint x: 292, startPoint y: 304, endPoint x: 206, endPoint y: 307, distance: 86.1
click at [206, 307] on div "Dear Nirmal I hope this email finds you well. Please find your 2025 Personal Ta…" at bounding box center [424, 264] width 438 height 170
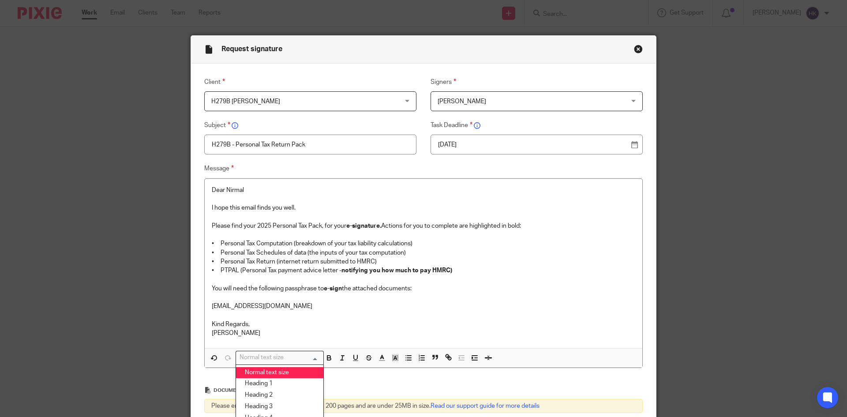
click at [271, 356] on div "Normal text size" at bounding box center [277, 356] width 83 height 11
click at [282, 398] on li "Heading 2" at bounding box center [279, 395] width 87 height 11
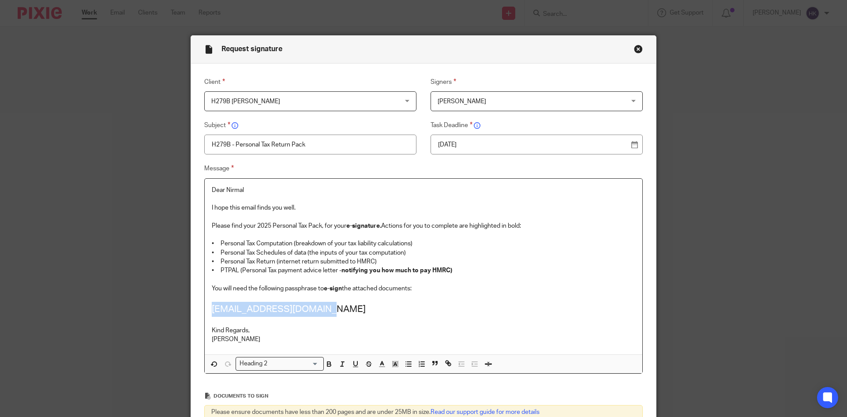
click at [339, 307] on h2 "johnmann007@hotmail.com" at bounding box center [424, 309] width 424 height 15
drag, startPoint x: 336, startPoint y: 307, endPoint x: 204, endPoint y: 312, distance: 132.4
click at [205, 312] on div "Dear Nirmal I hope this email finds you well. Please find your 2025 Personal Ta…" at bounding box center [424, 267] width 438 height 176
click at [276, 362] on input "Search for option" at bounding box center [294, 363] width 48 height 9
drag, startPoint x: 322, startPoint y: 308, endPoint x: 205, endPoint y: 308, distance: 117.3
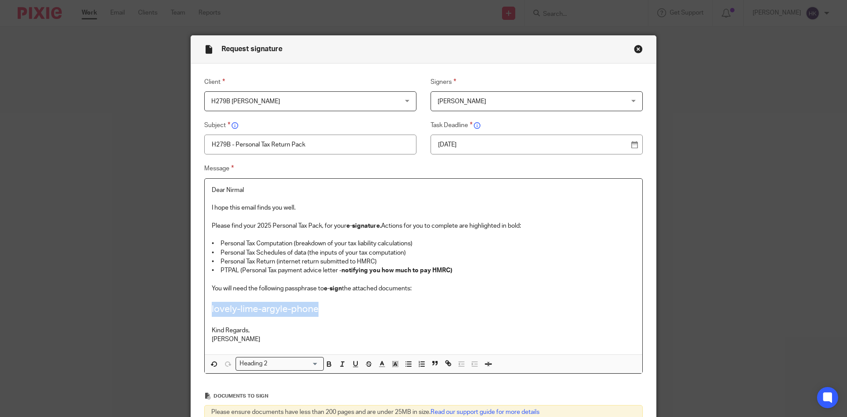
click at [205, 308] on div "Dear Nirmal I hope this email finds you well. Please find your 2025 Personal Ta…" at bounding box center [424, 267] width 438 height 176
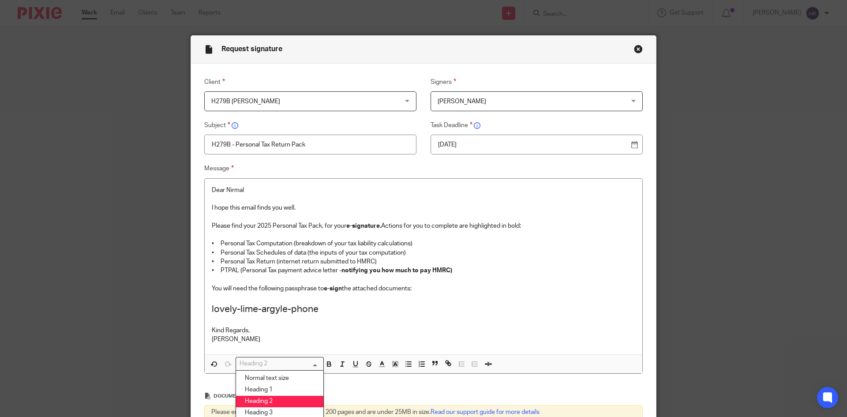
click at [258, 364] on div "Heading 2" at bounding box center [277, 362] width 83 height 11
click at [270, 401] on li "Heading 2" at bounding box center [279, 401] width 87 height 11
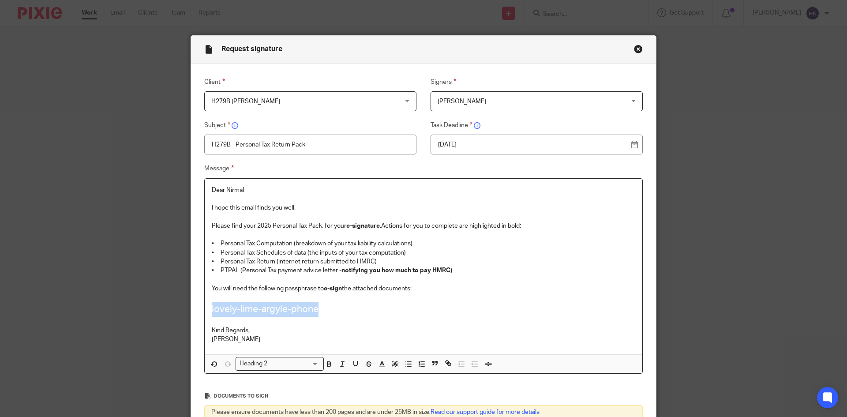
drag, startPoint x: 320, startPoint y: 311, endPoint x: 202, endPoint y: 315, distance: 117.8
click at [205, 315] on div "Dear Nirmal I hope this email finds you well. Please find your 2025 Personal Ta…" at bounding box center [424, 267] width 438 height 176
click at [381, 309] on h2 "lovely-lime-argyle-phone" at bounding box center [424, 309] width 424 height 15
drag, startPoint x: 327, startPoint y: 307, endPoint x: 203, endPoint y: 309, distance: 124.4
click at [205, 309] on div "Dear Nirmal I hope this email finds you well. Please find your 2025 Personal Ta…" at bounding box center [424, 267] width 438 height 176
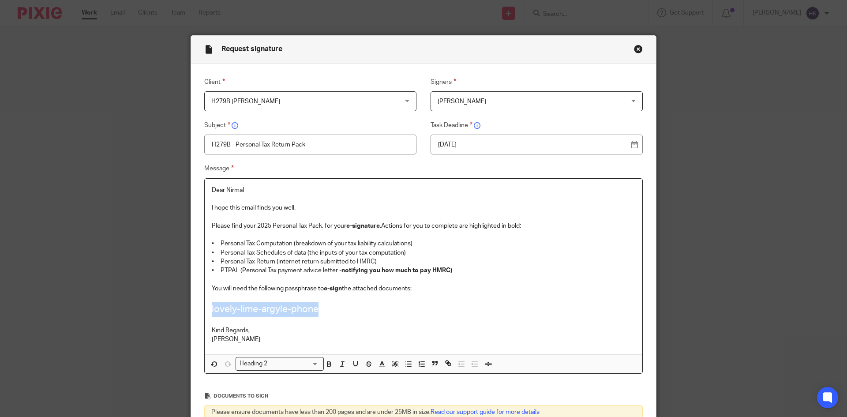
click at [350, 308] on h2 "lovely-lime-argyle-phone" at bounding box center [424, 309] width 424 height 15
drag, startPoint x: 323, startPoint y: 307, endPoint x: 208, endPoint y: 307, distance: 114.7
click at [212, 307] on h2 "lovely-lime-argyle-phone" at bounding box center [424, 309] width 424 height 15
click at [328, 362] on icon "button" at bounding box center [329, 364] width 8 height 8
click at [349, 323] on p at bounding box center [424, 321] width 424 height 9
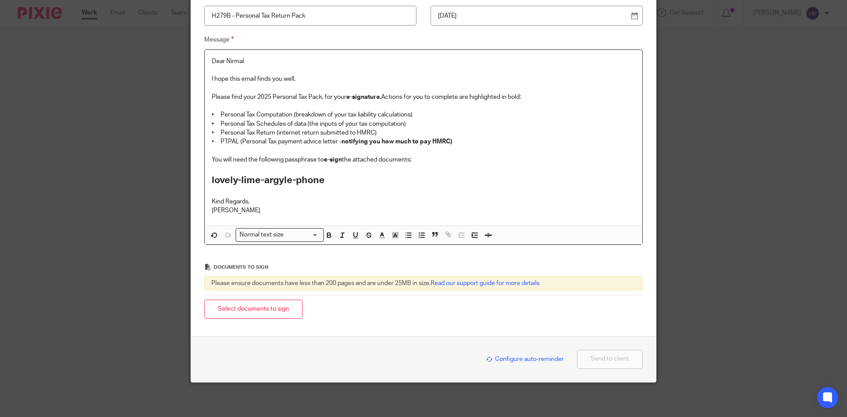
scroll to position [130, 0]
click at [285, 310] on button "Select documents to sign" at bounding box center [253, 308] width 98 height 19
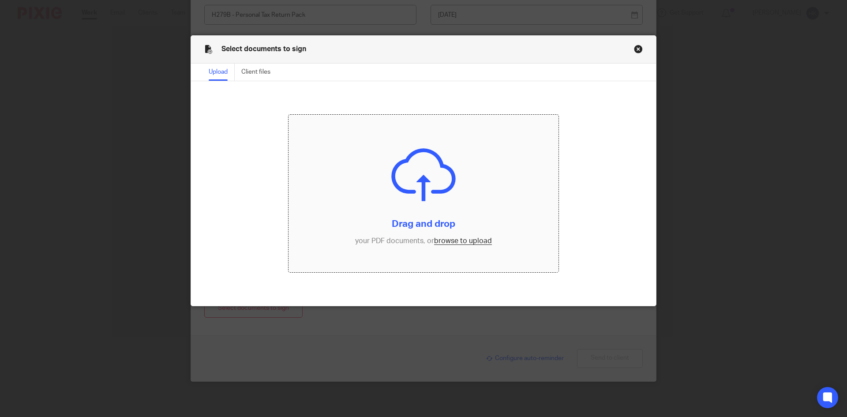
click at [448, 246] on input "file" at bounding box center [424, 194] width 270 height 158
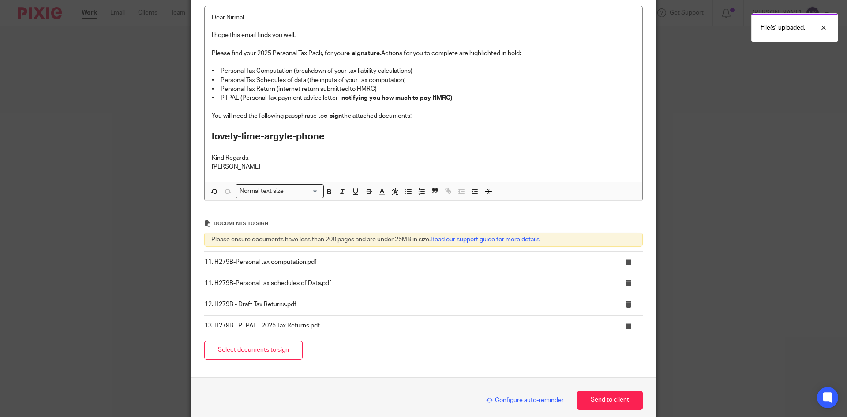
scroll to position [214, 0]
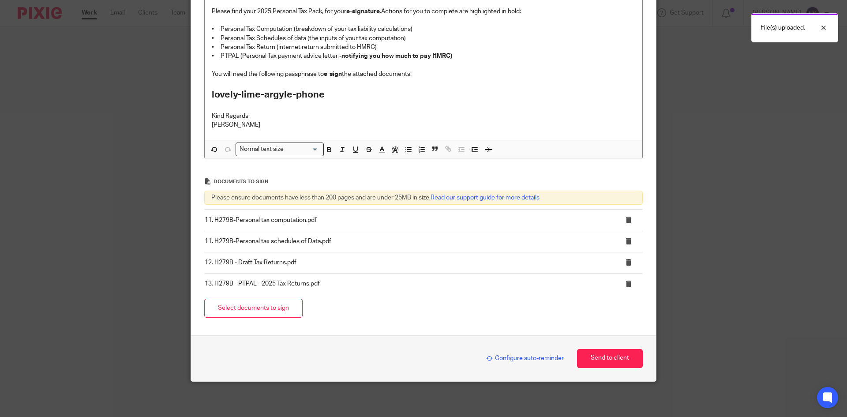
click at [528, 357] on span "Configure auto-reminder" at bounding box center [525, 358] width 78 height 6
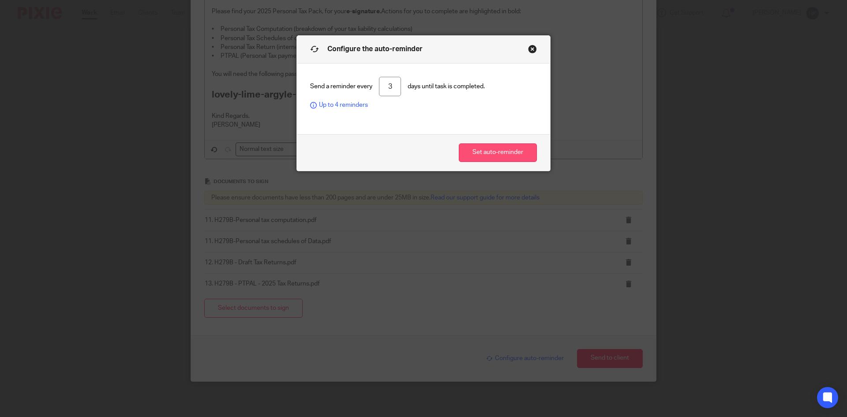
click at [477, 149] on button "Set auto-reminder" at bounding box center [498, 152] width 78 height 19
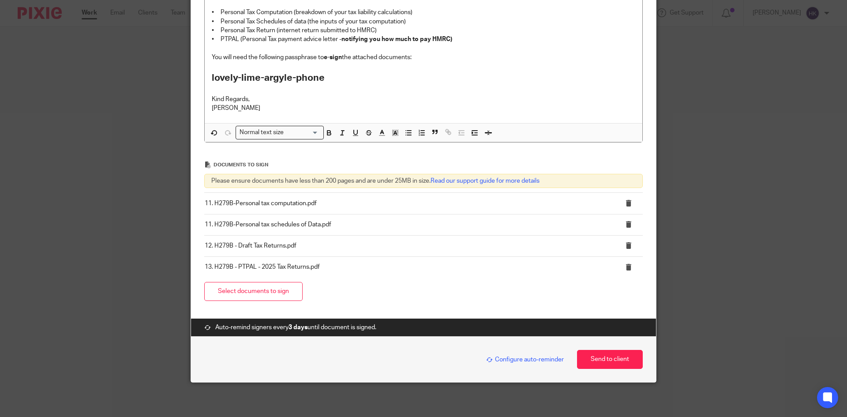
scroll to position [232, 0]
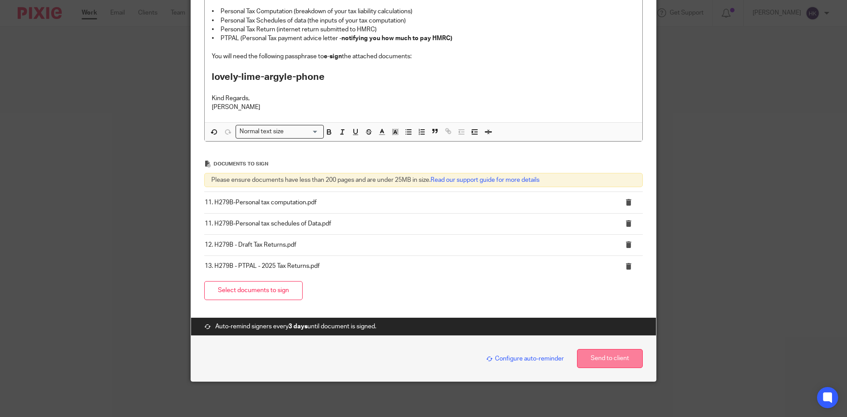
click at [612, 360] on button "Send to client" at bounding box center [610, 358] width 66 height 19
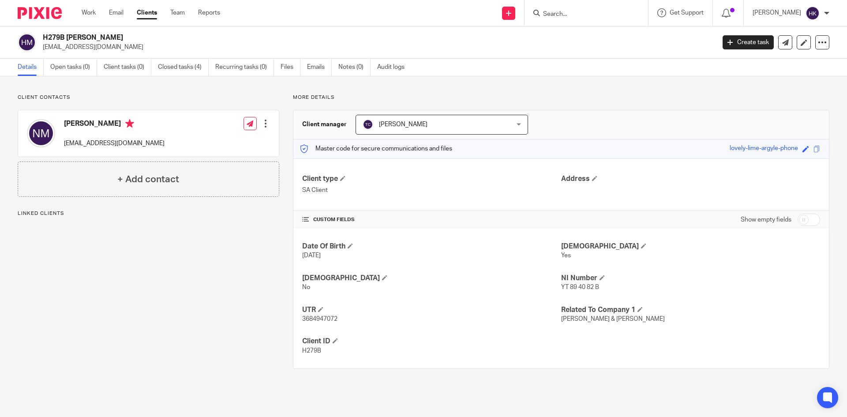
drag, startPoint x: 43, startPoint y: 51, endPoint x: 124, endPoint y: 52, distance: 81.2
click at [124, 52] on div "H279B Mrs Nirmal Kaur Mann johnmann007@hotmail.com Create task Update from Comp…" at bounding box center [423, 42] width 847 height 32
copy p "johnmann007@hotmail.com"
click at [813, 148] on span at bounding box center [816, 149] width 7 height 7
